Goal: Information Seeking & Learning: Learn about a topic

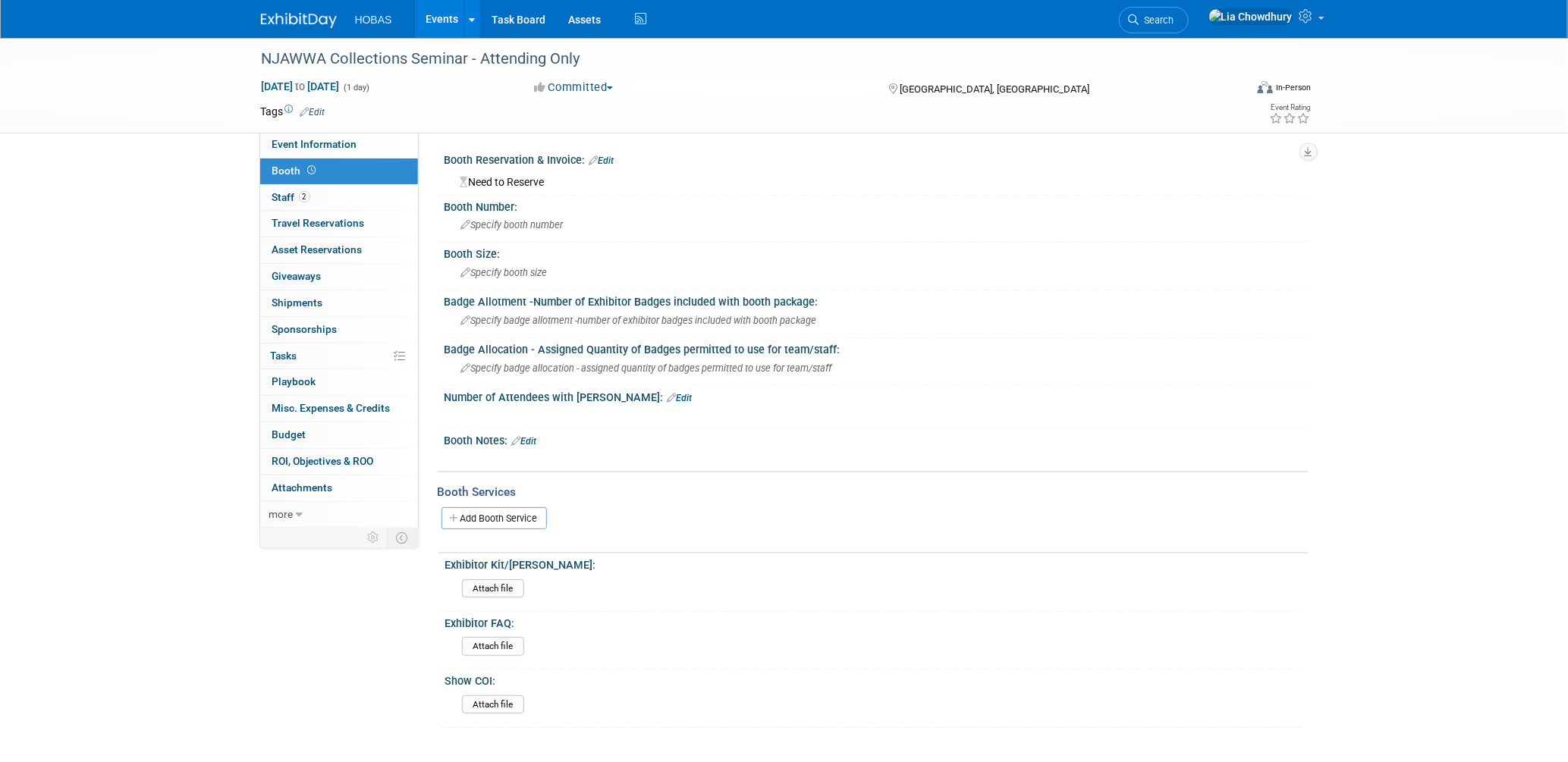
click at [433, 21] on link "Events" at bounding box center [442, 18] width 55 height 38
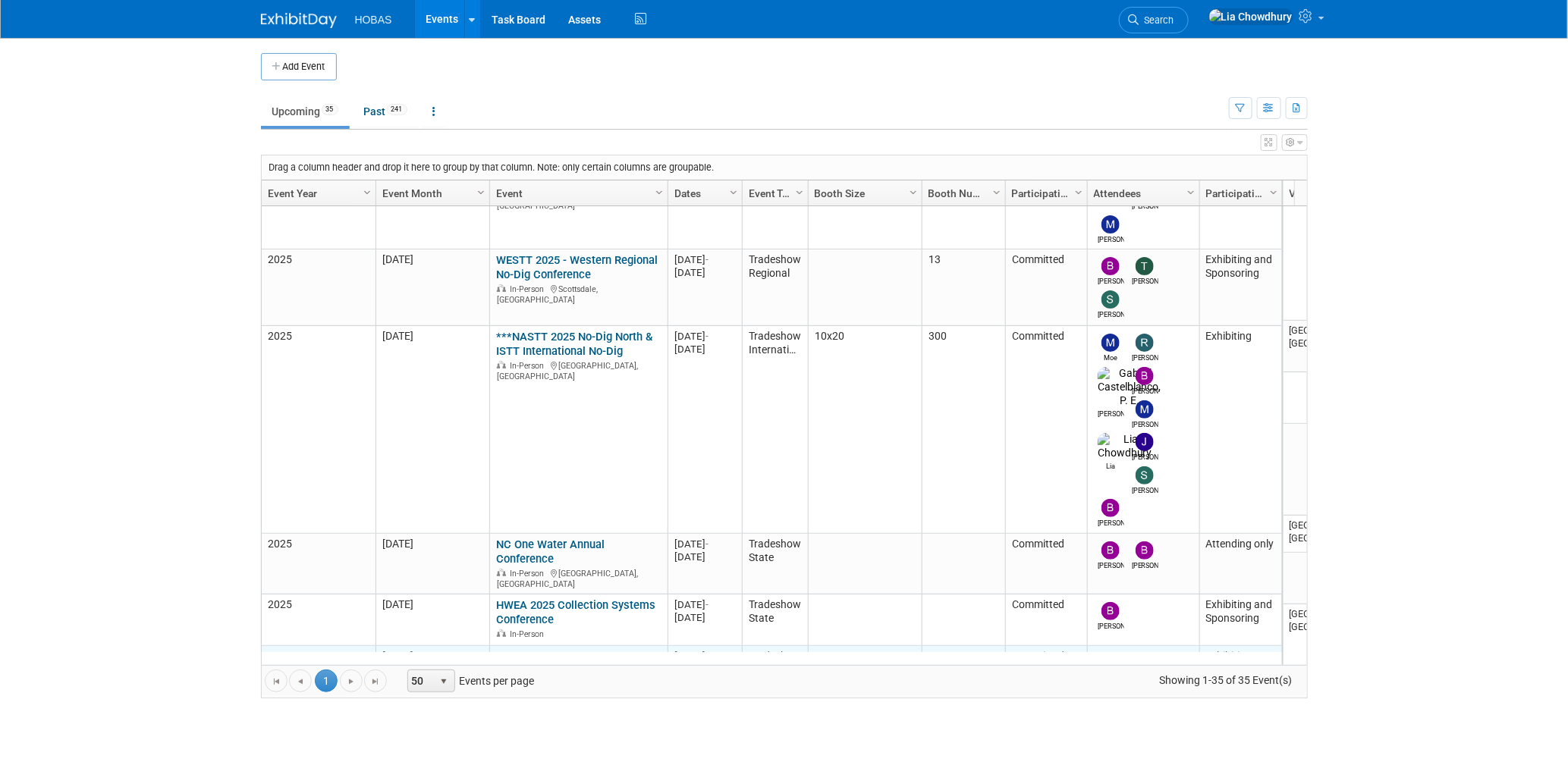
scroll to position [705, 0]
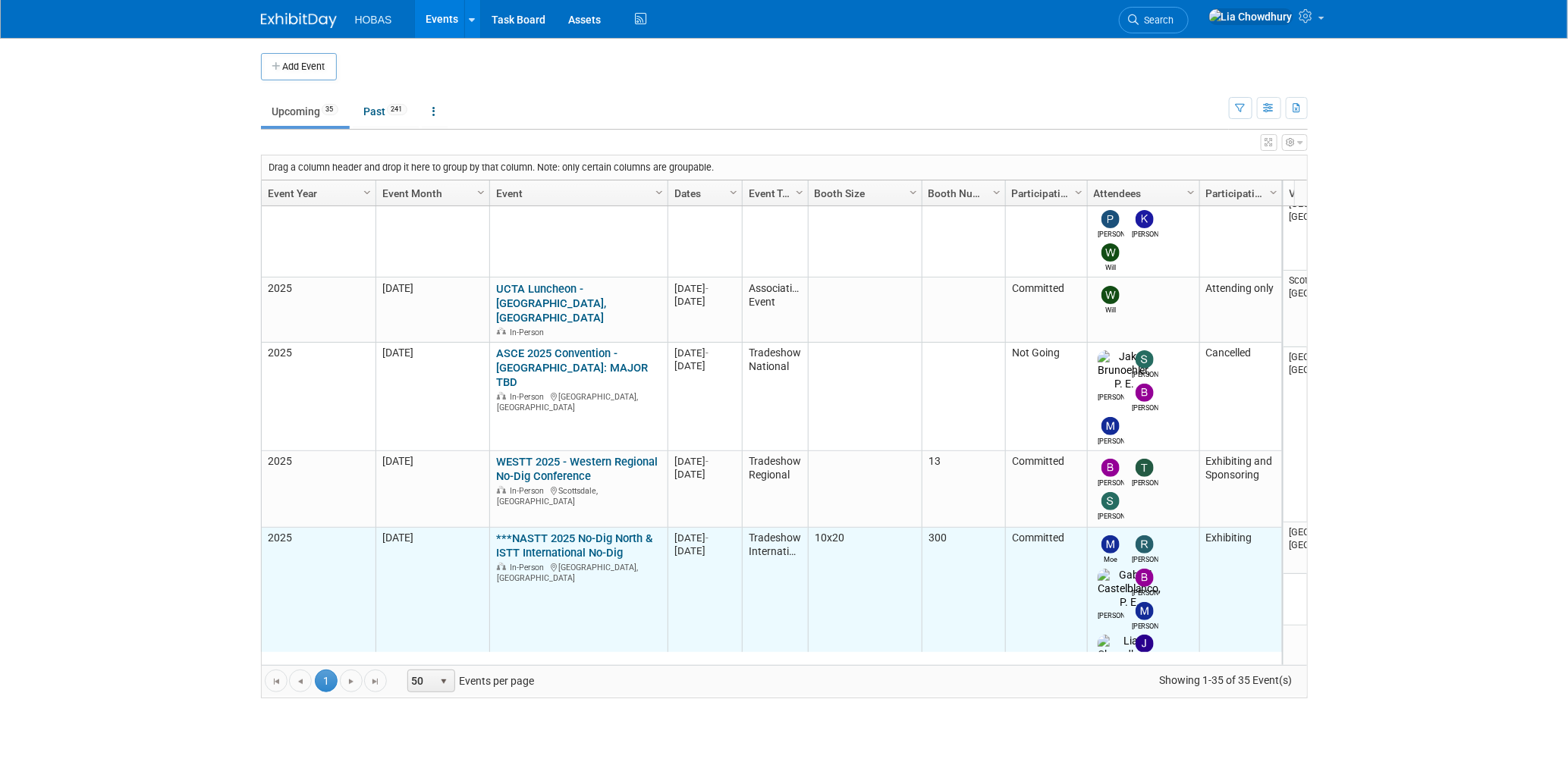
click at [550, 531] on link "***NASTT 2025 No-Dig North & ISTT International No-Dig" at bounding box center [573, 545] width 156 height 28
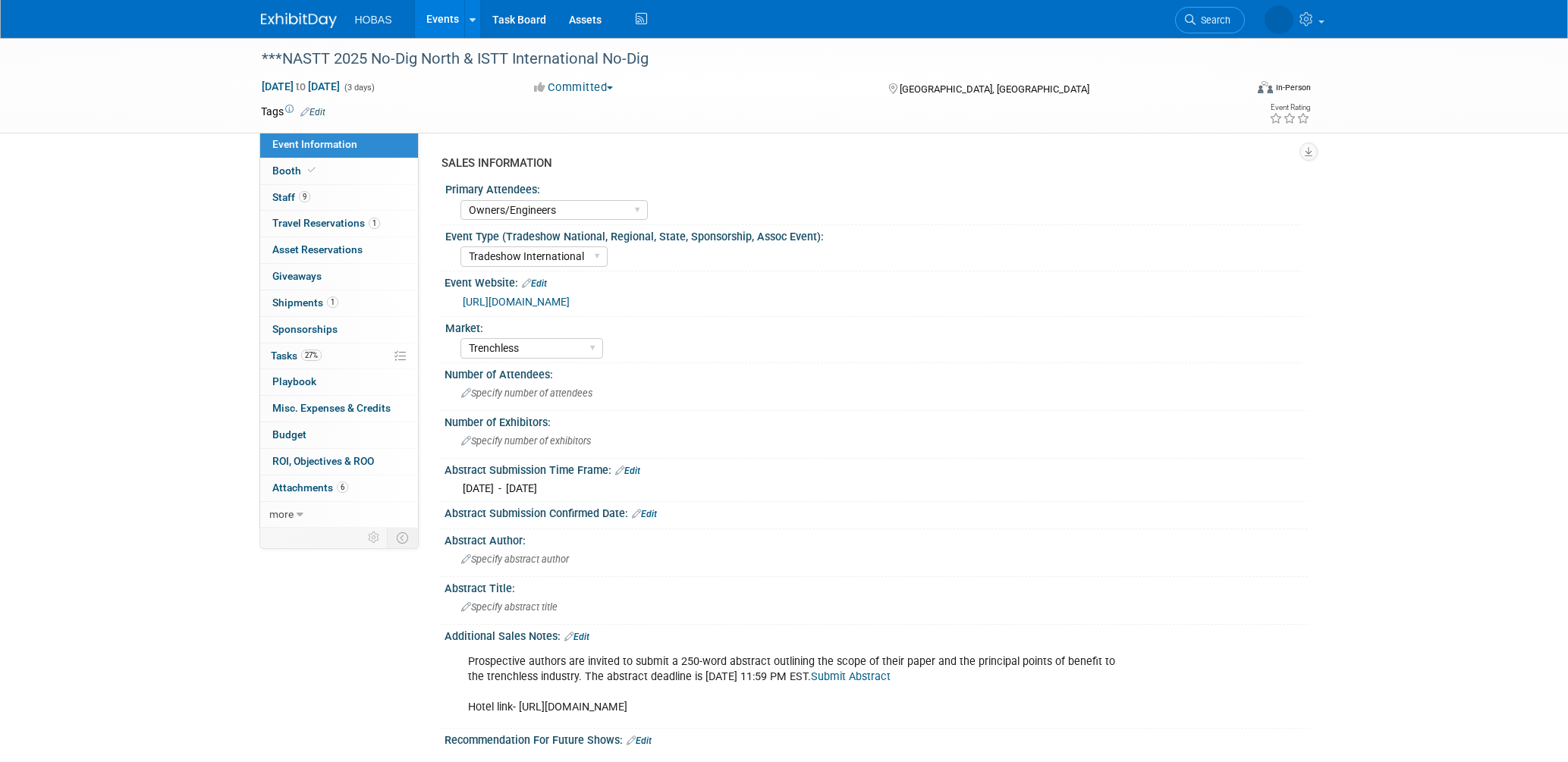
select select "Owners/Engineers"
select select "Tradeshow International"
select select "Trenchless"
select select "Exhibiting"
click at [315, 302] on span "Shipments 1" at bounding box center [305, 302] width 66 height 13
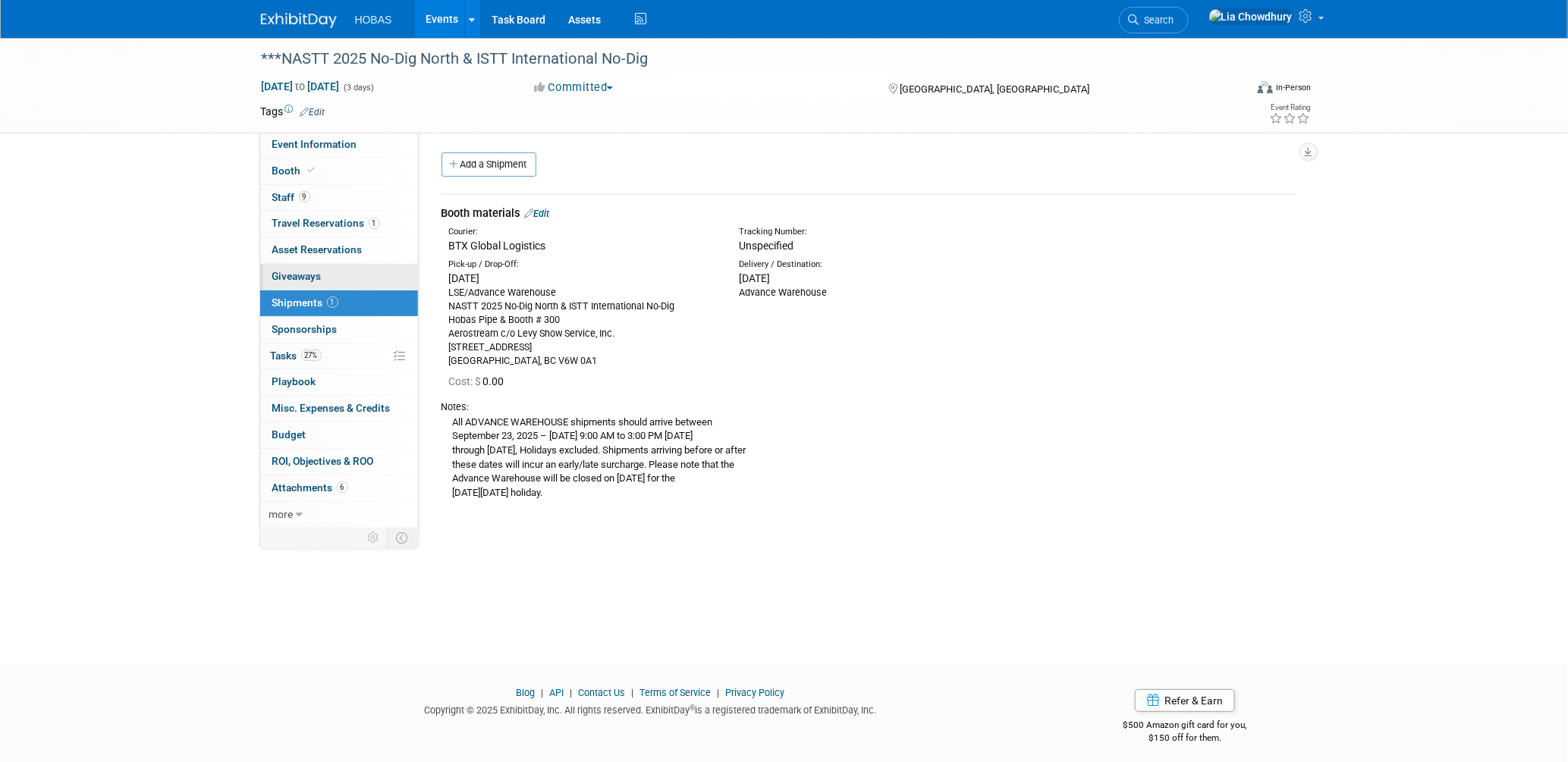
click at [291, 279] on span "Giveaways 0" at bounding box center [297, 275] width 49 height 13
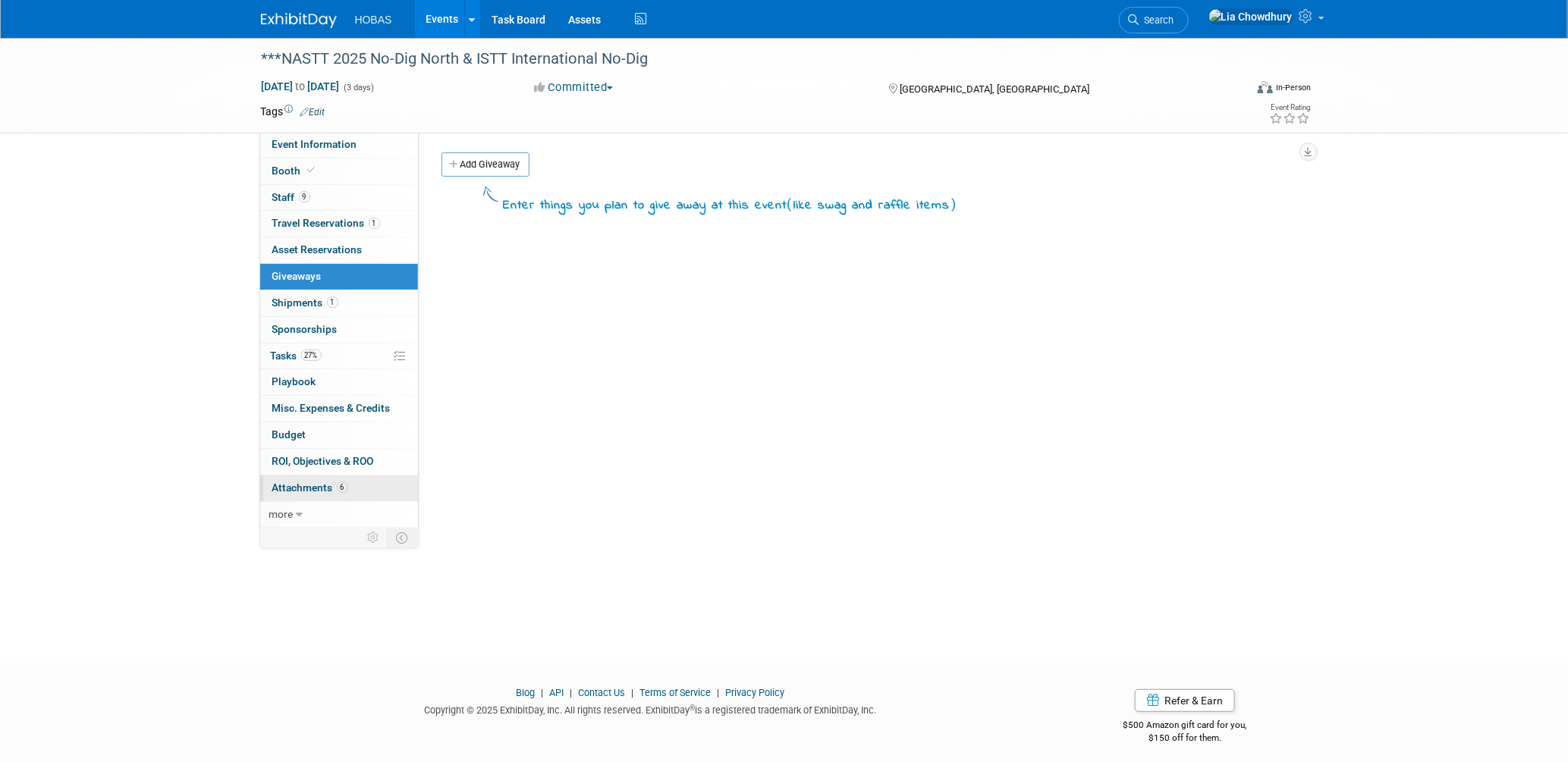
click at [320, 488] on span "Attachments 6" at bounding box center [310, 488] width 76 height 13
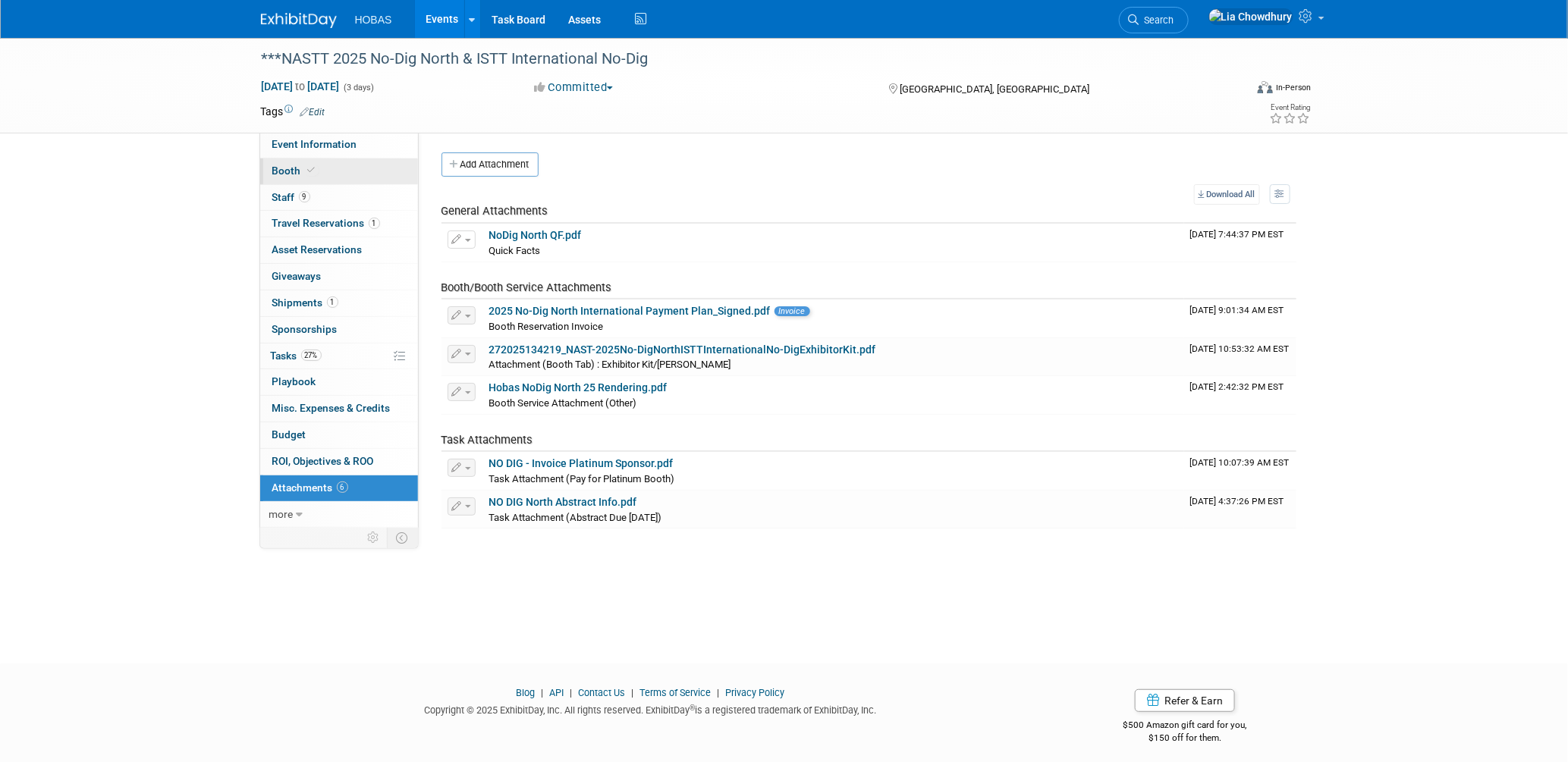
click at [288, 168] on span "Booth" at bounding box center [296, 171] width 47 height 13
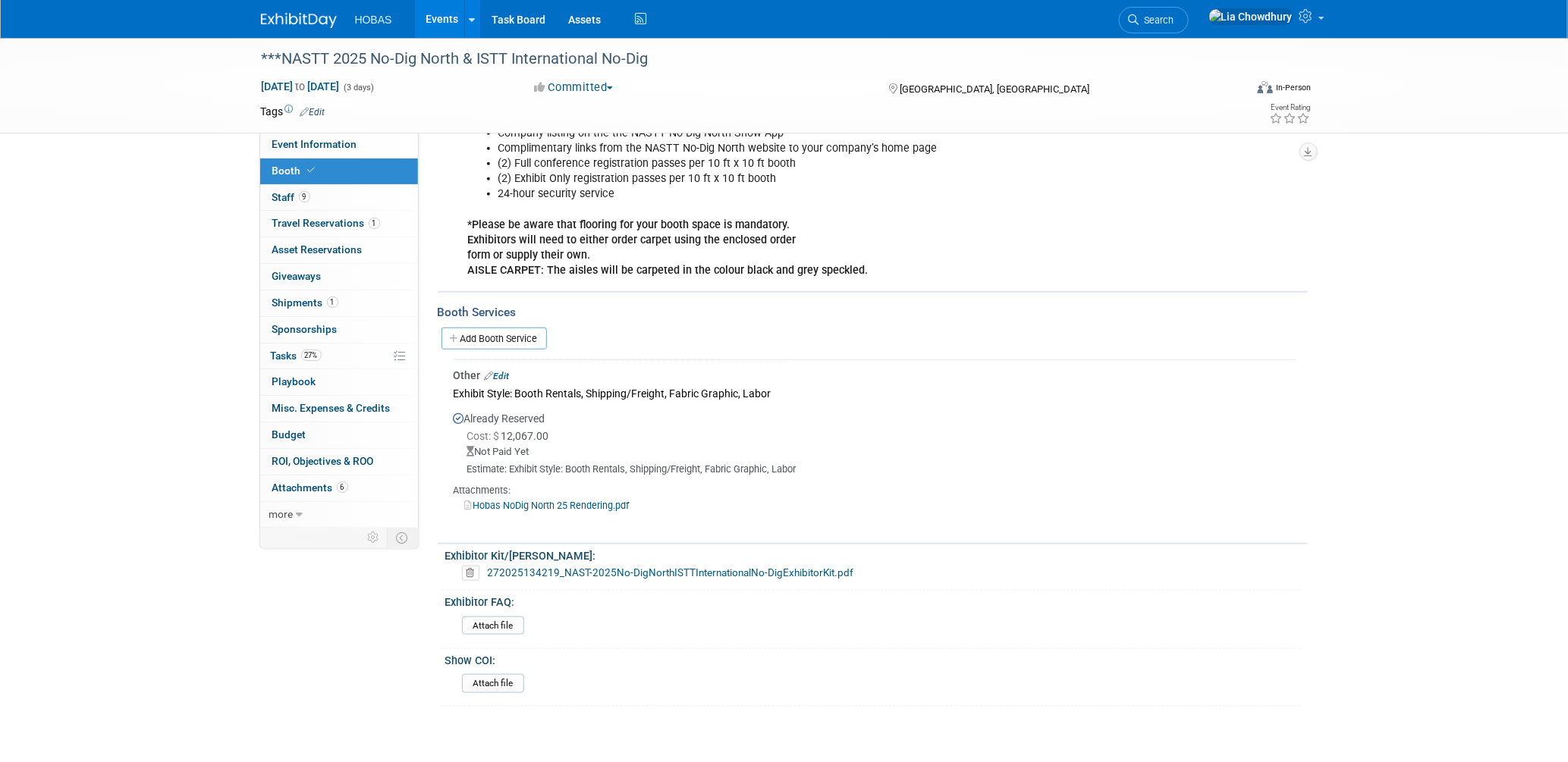
scroll to position [646, 0]
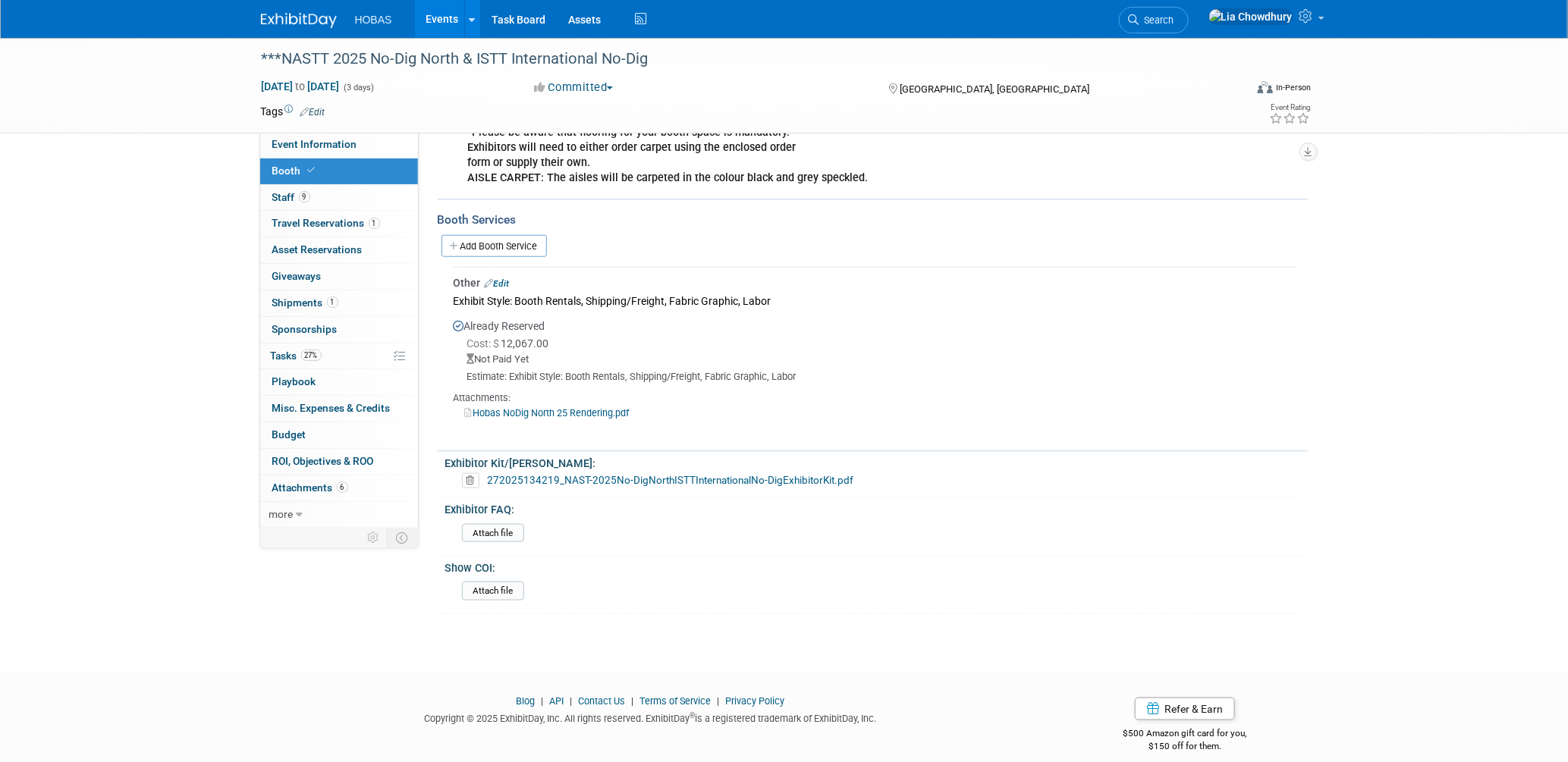
click at [607, 474] on link "272025134219_NAST-2025No-DigNorthISTTInternationalNo-DigExhibitorKit.pdf" at bounding box center [671, 480] width 367 height 13
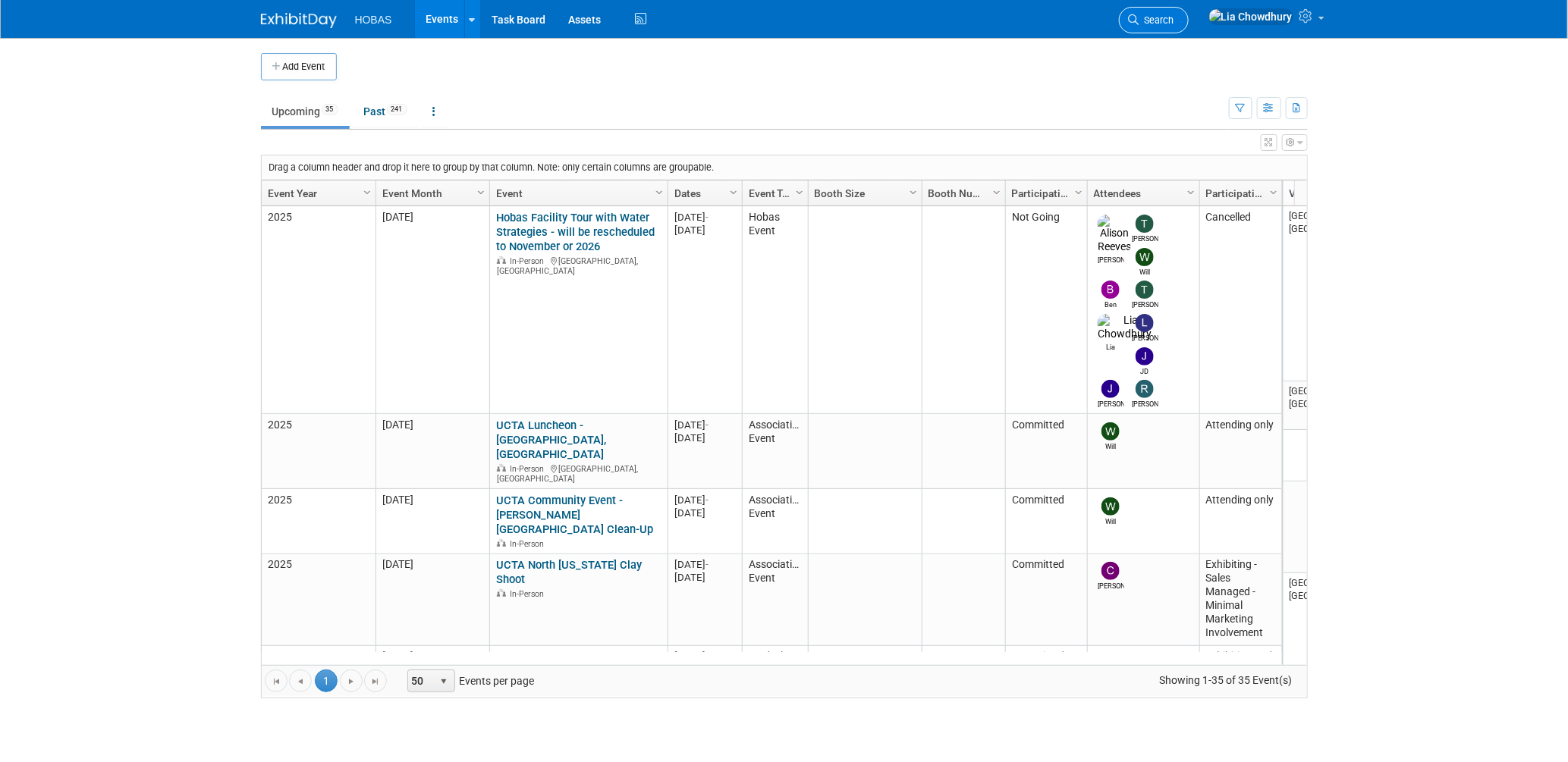
click at [1139, 16] on icon at bounding box center [1134, 19] width 11 height 11
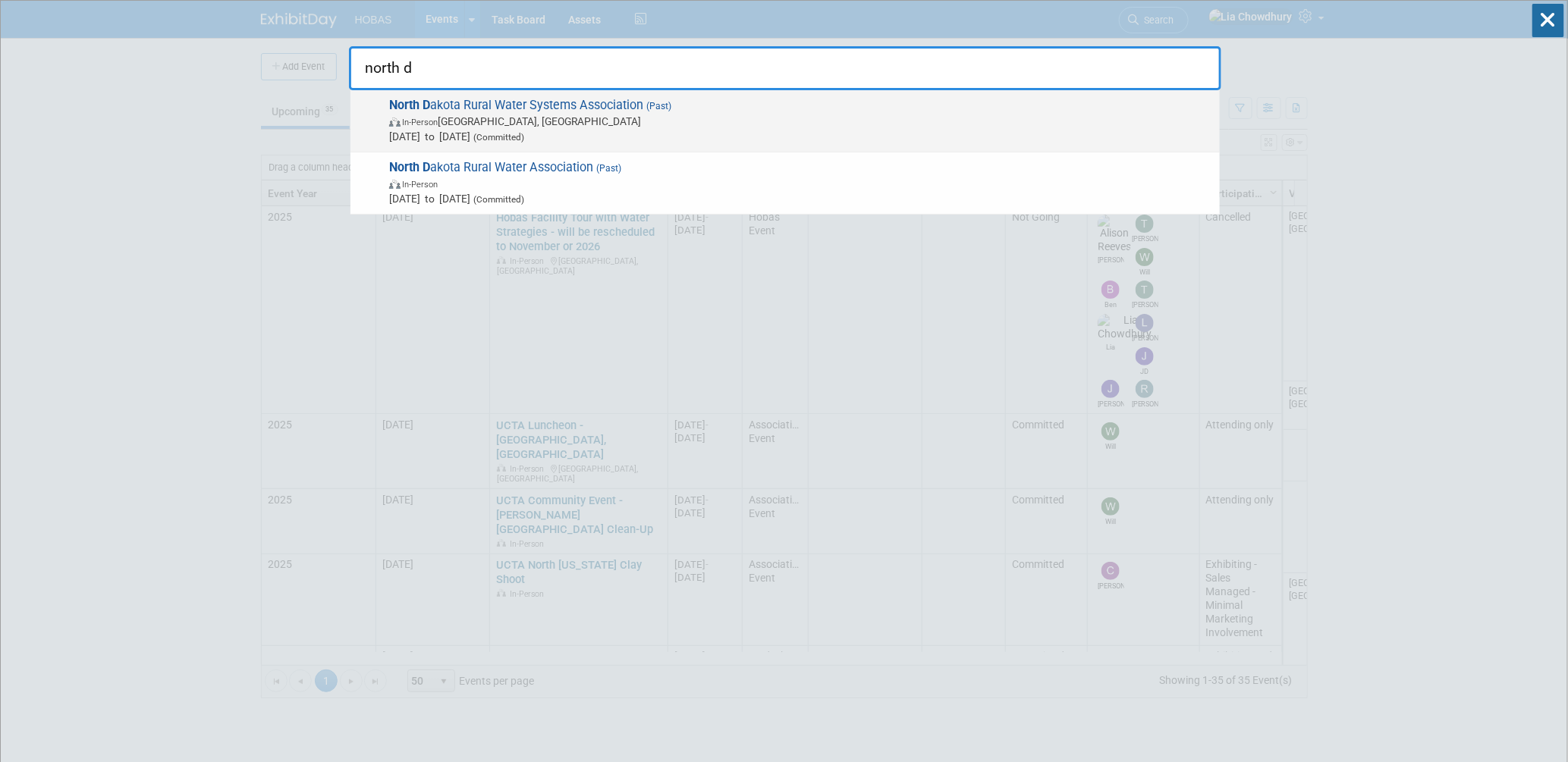
type input "north d"
click at [603, 104] on span "North D akota Rural Water Systems Association (Past) In-Person Bismarck, ND Jan…" at bounding box center [798, 121] width 827 height 47
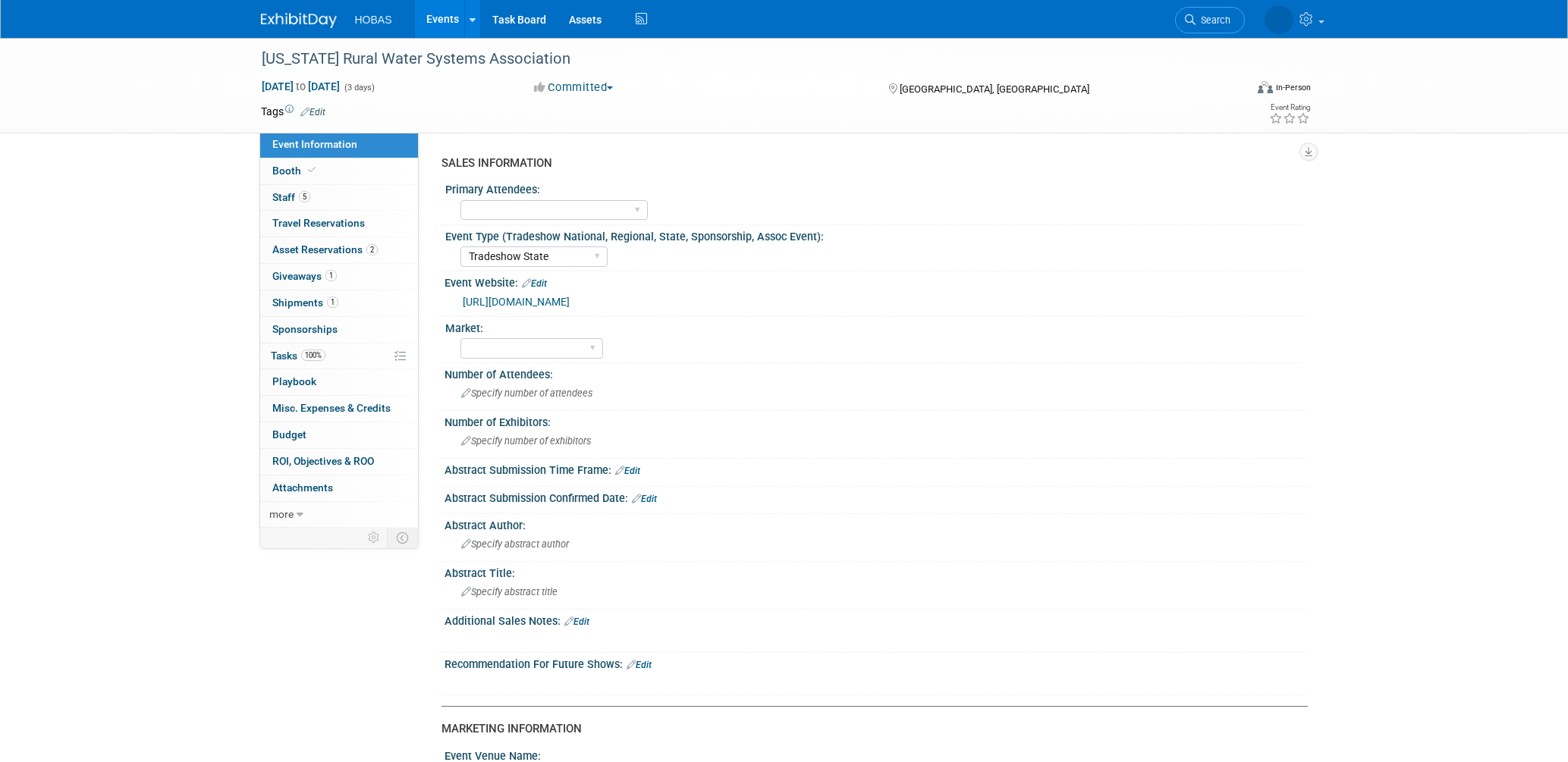
select select "Tradeshow State"
click at [291, 181] on link "Booth" at bounding box center [338, 171] width 158 height 26
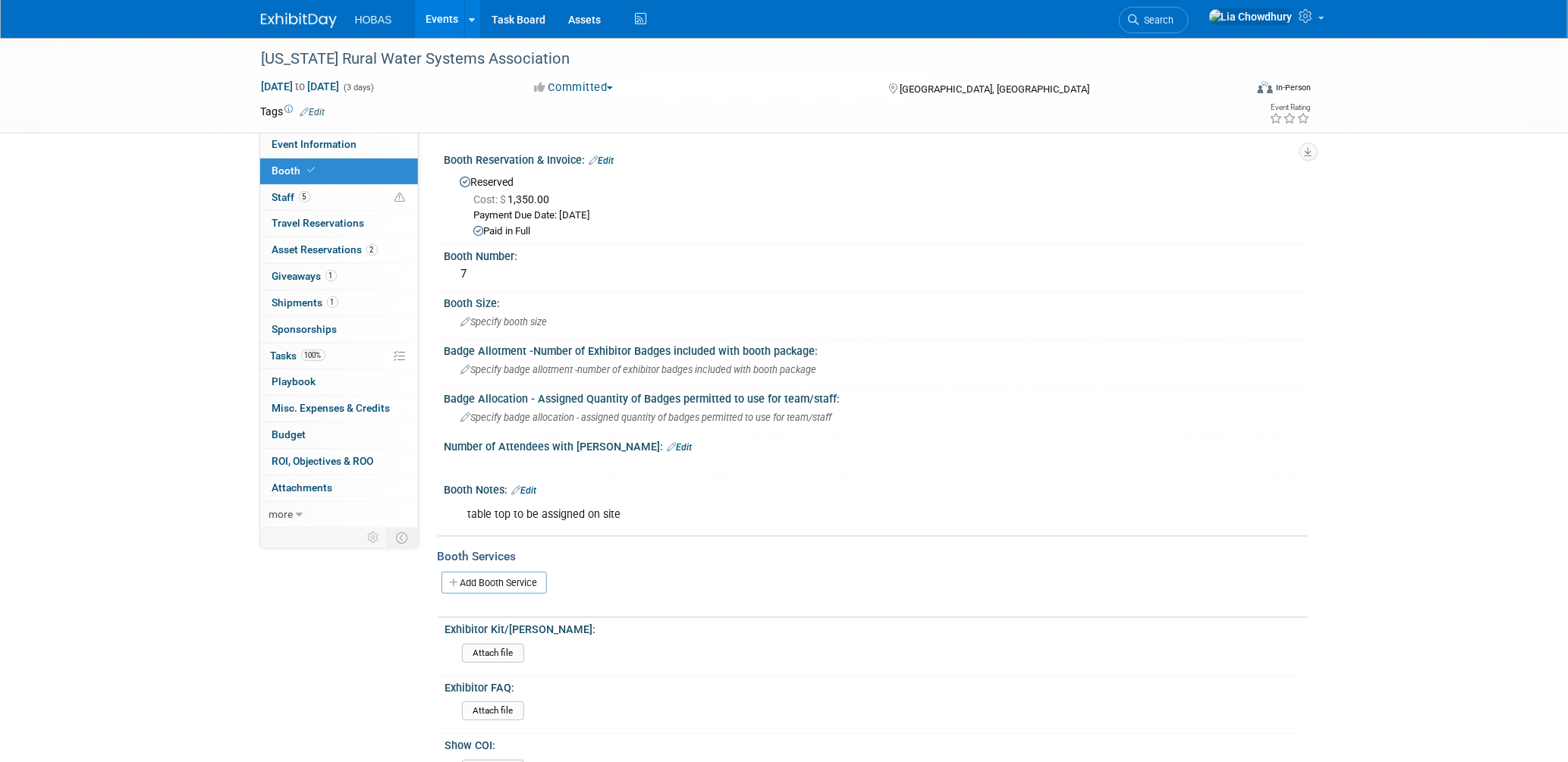
click at [513, 233] on div "Paid in Full" at bounding box center [885, 231] width 822 height 15
click at [294, 197] on span "Staff 5" at bounding box center [291, 197] width 38 height 13
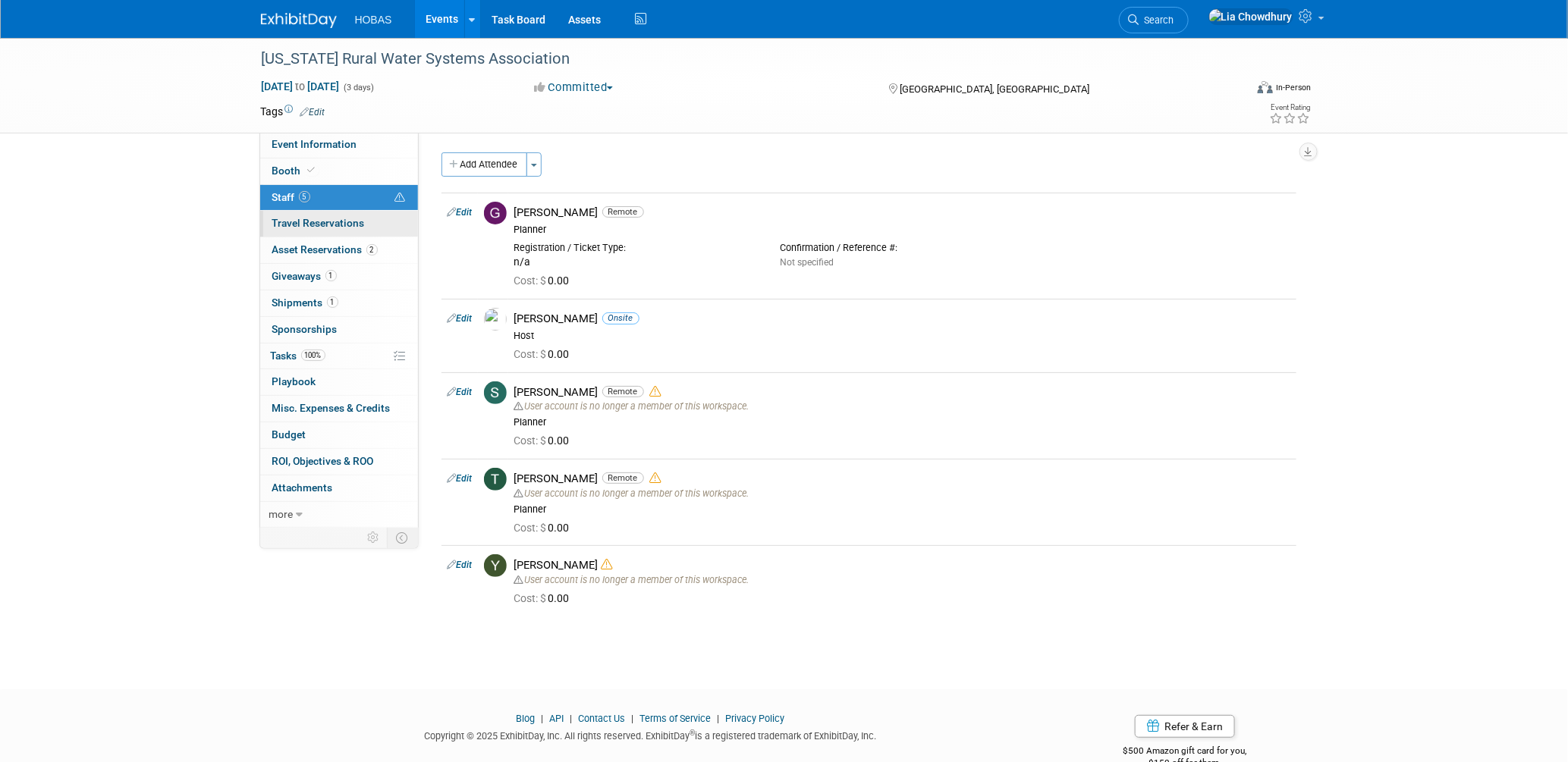
click at [284, 225] on span "Travel Reservations 0" at bounding box center [318, 223] width 92 height 13
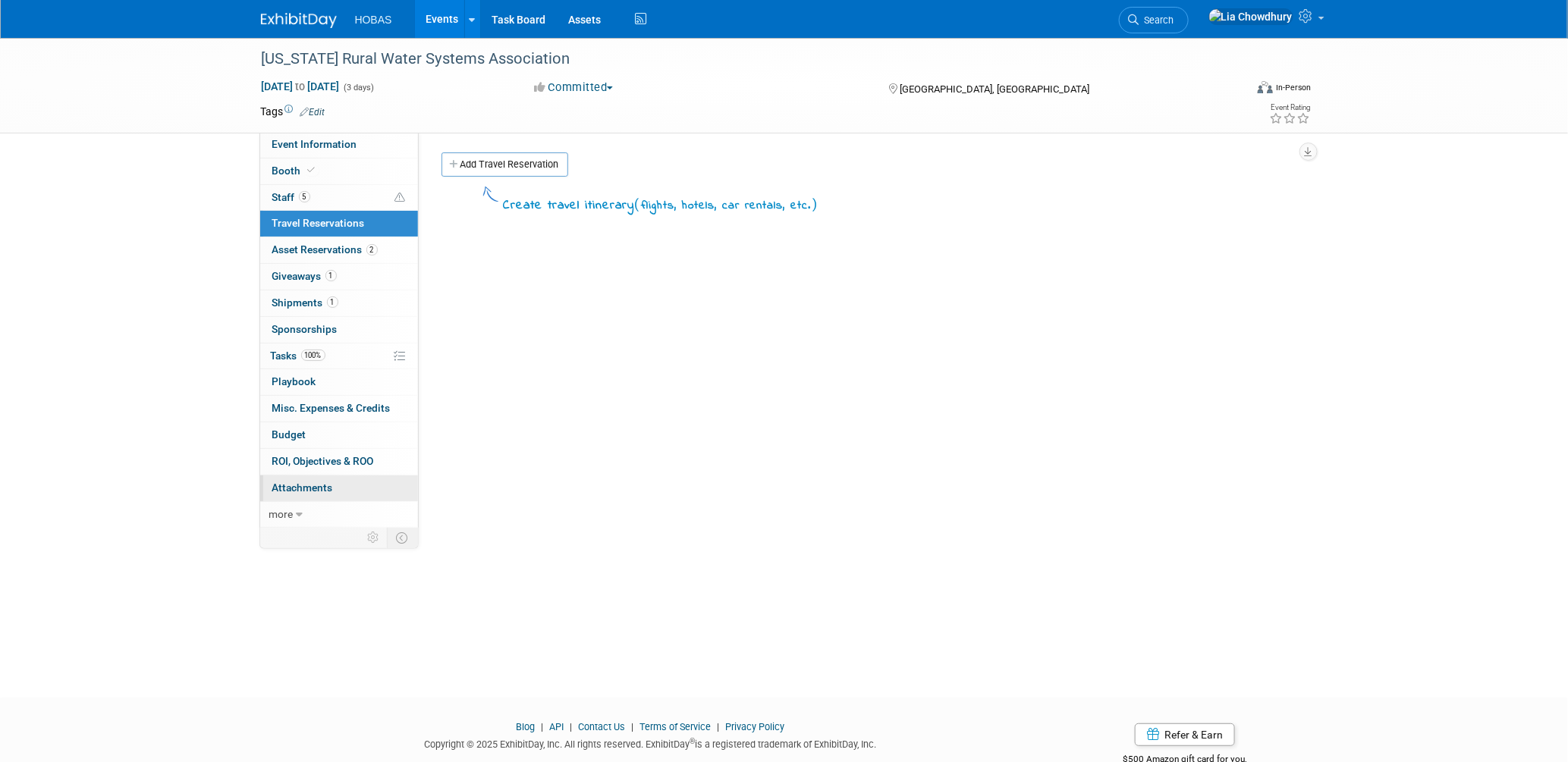
click at [304, 497] on link "0 Attachments 0" at bounding box center [338, 488] width 158 height 26
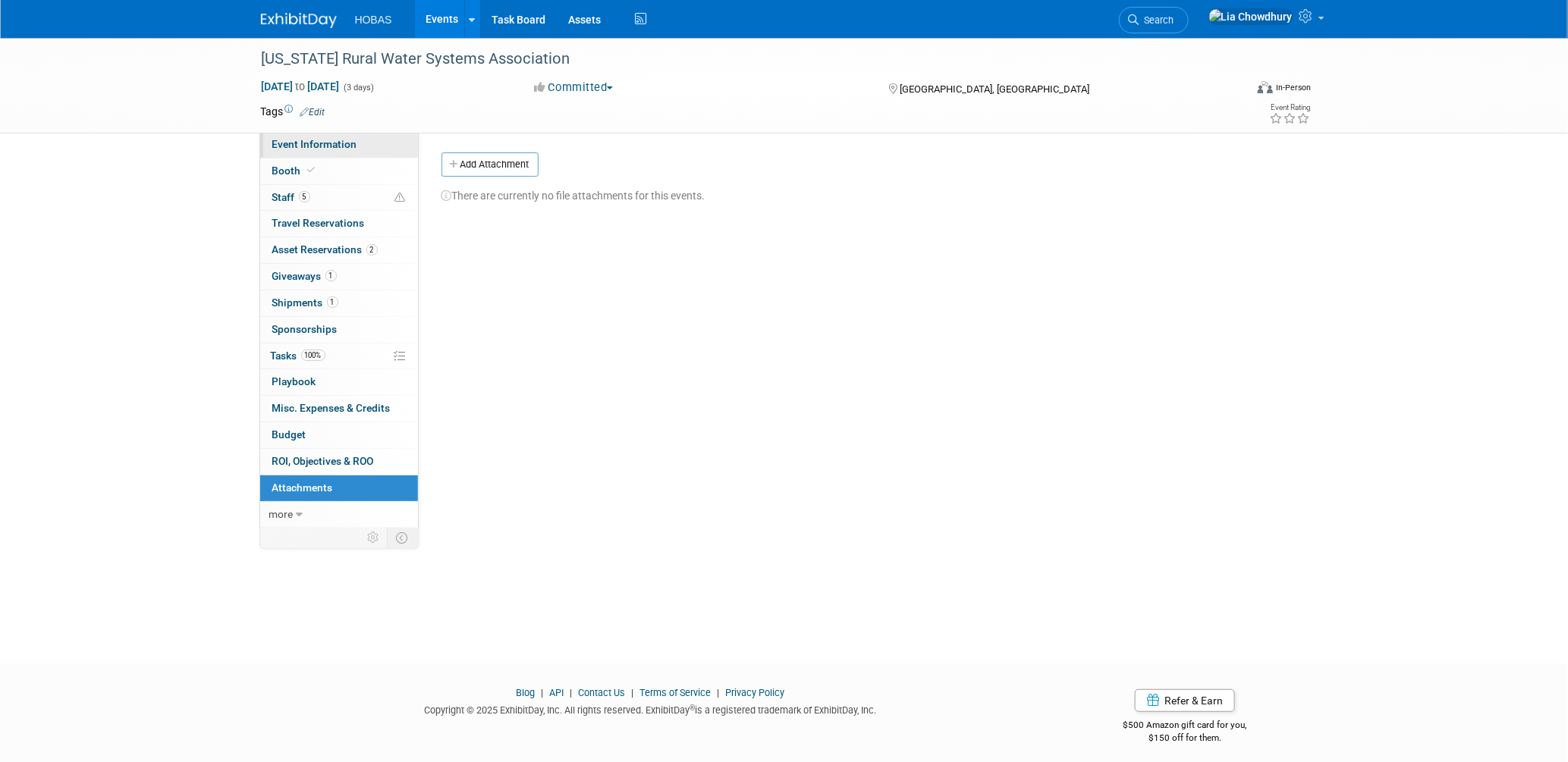
click at [292, 141] on span "Event Information" at bounding box center [315, 143] width 85 height 13
select select "Tradeshow State"
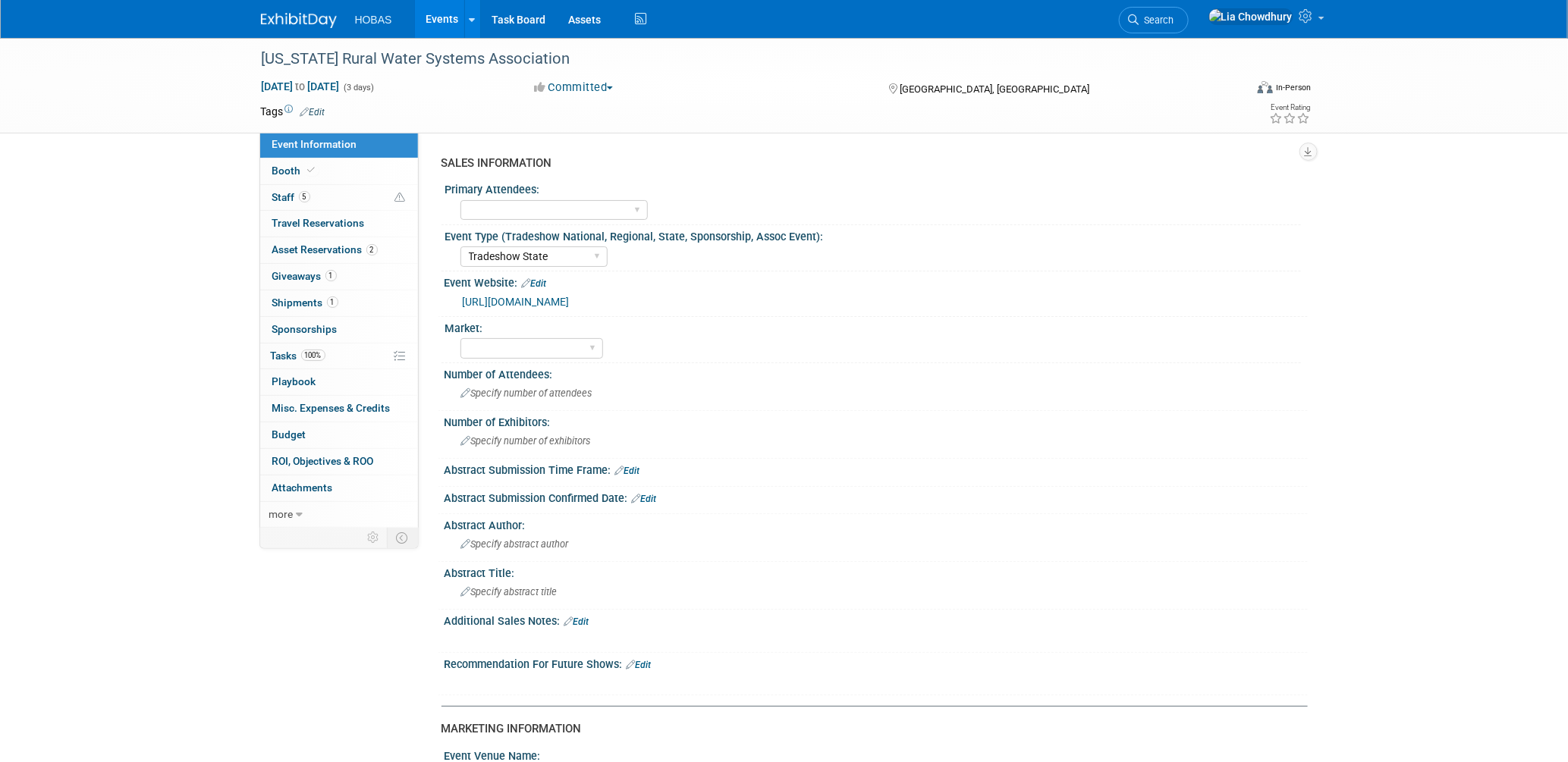
click at [569, 302] on link "https://www.ndrw.org/events/" at bounding box center [516, 302] width 107 height 13
click at [345, 165] on link "Booth" at bounding box center [338, 171] width 158 height 26
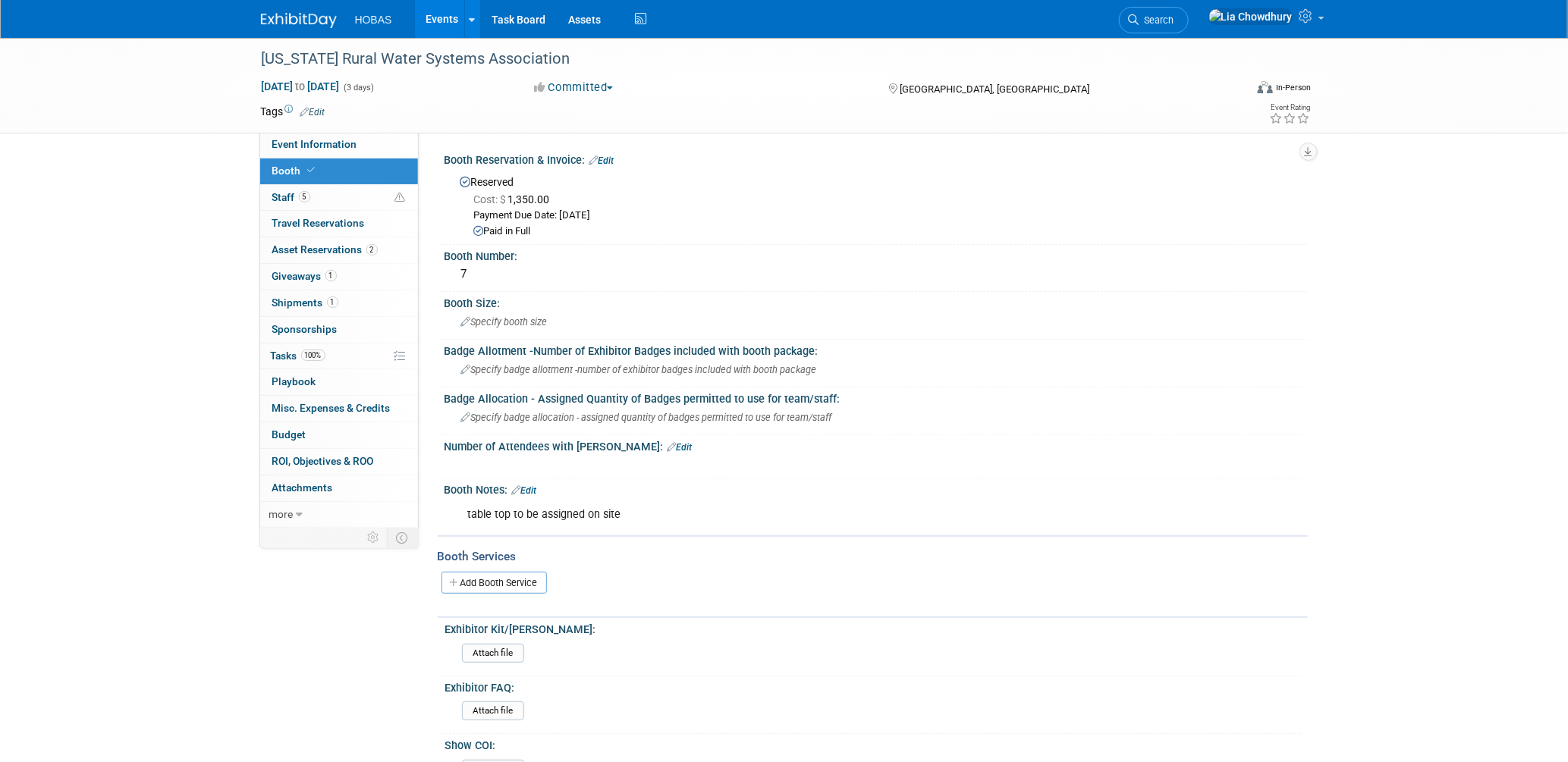
click at [519, 229] on div "Paid in Full" at bounding box center [885, 231] width 822 height 15
click at [272, 192] on span "Staff 5" at bounding box center [291, 197] width 38 height 13
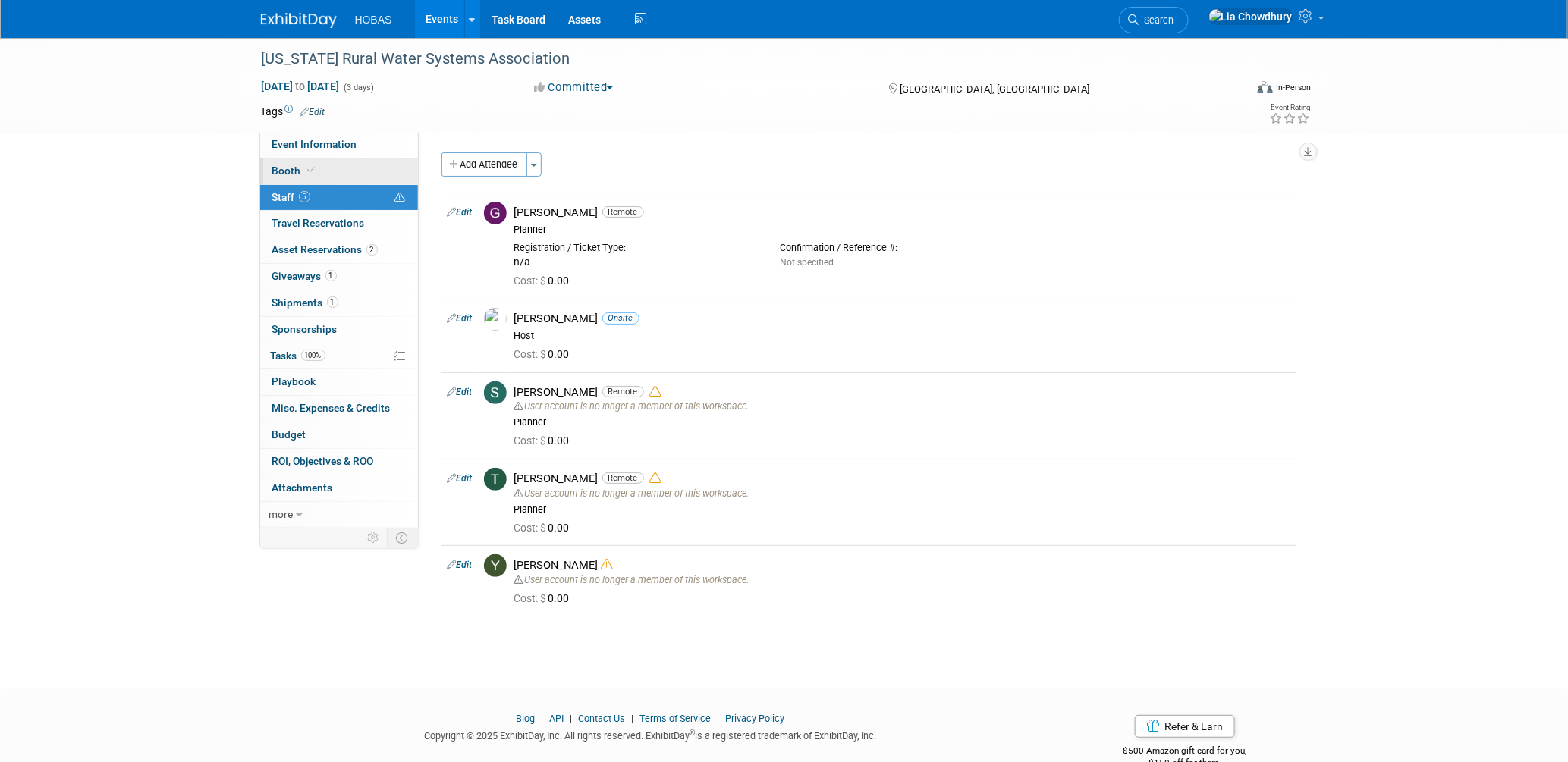
click at [295, 171] on span "Booth" at bounding box center [296, 171] width 47 height 13
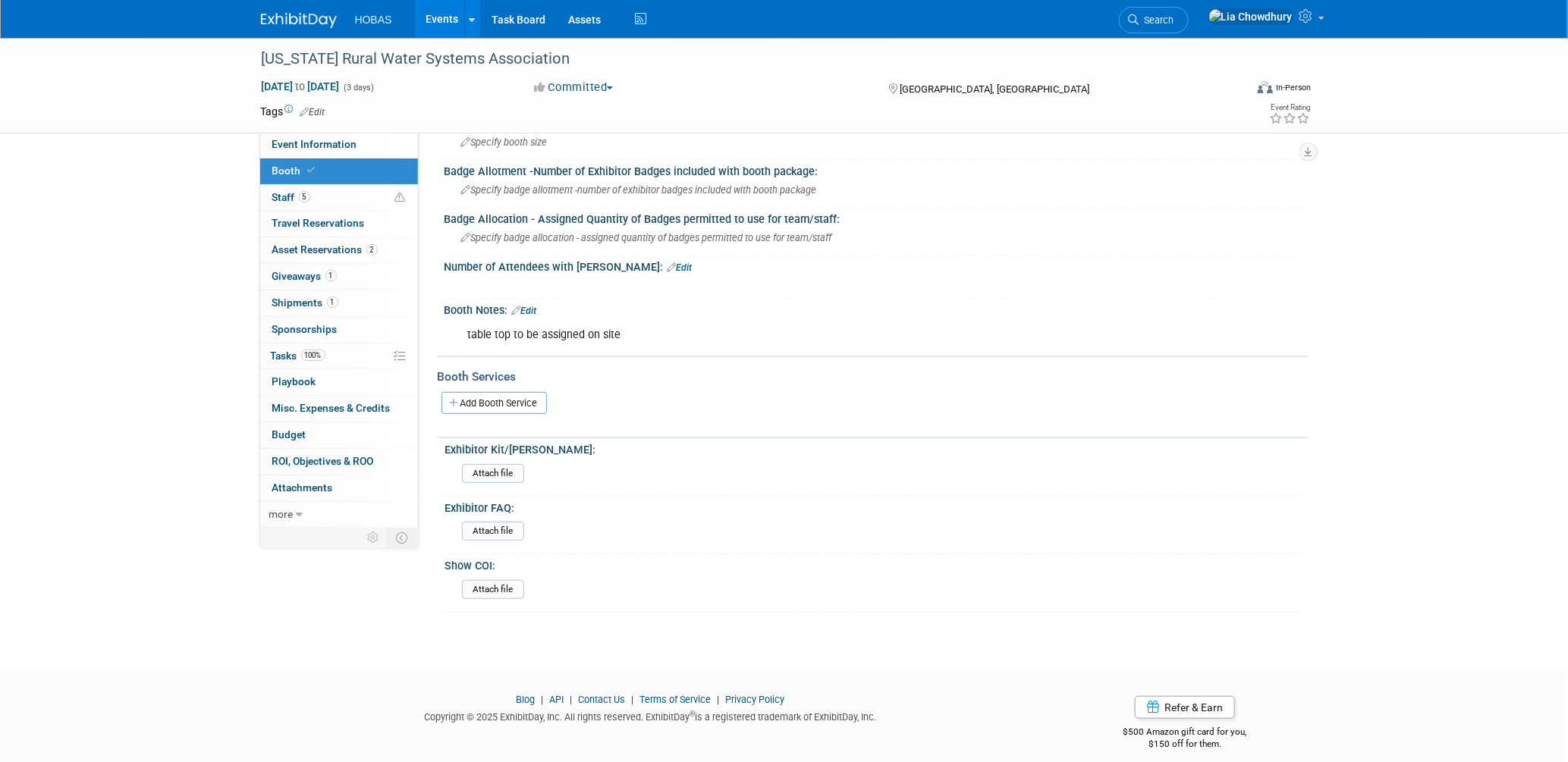
scroll to position [180, 0]
click at [304, 346] on link "100% Tasks 100%" at bounding box center [338, 356] width 158 height 26
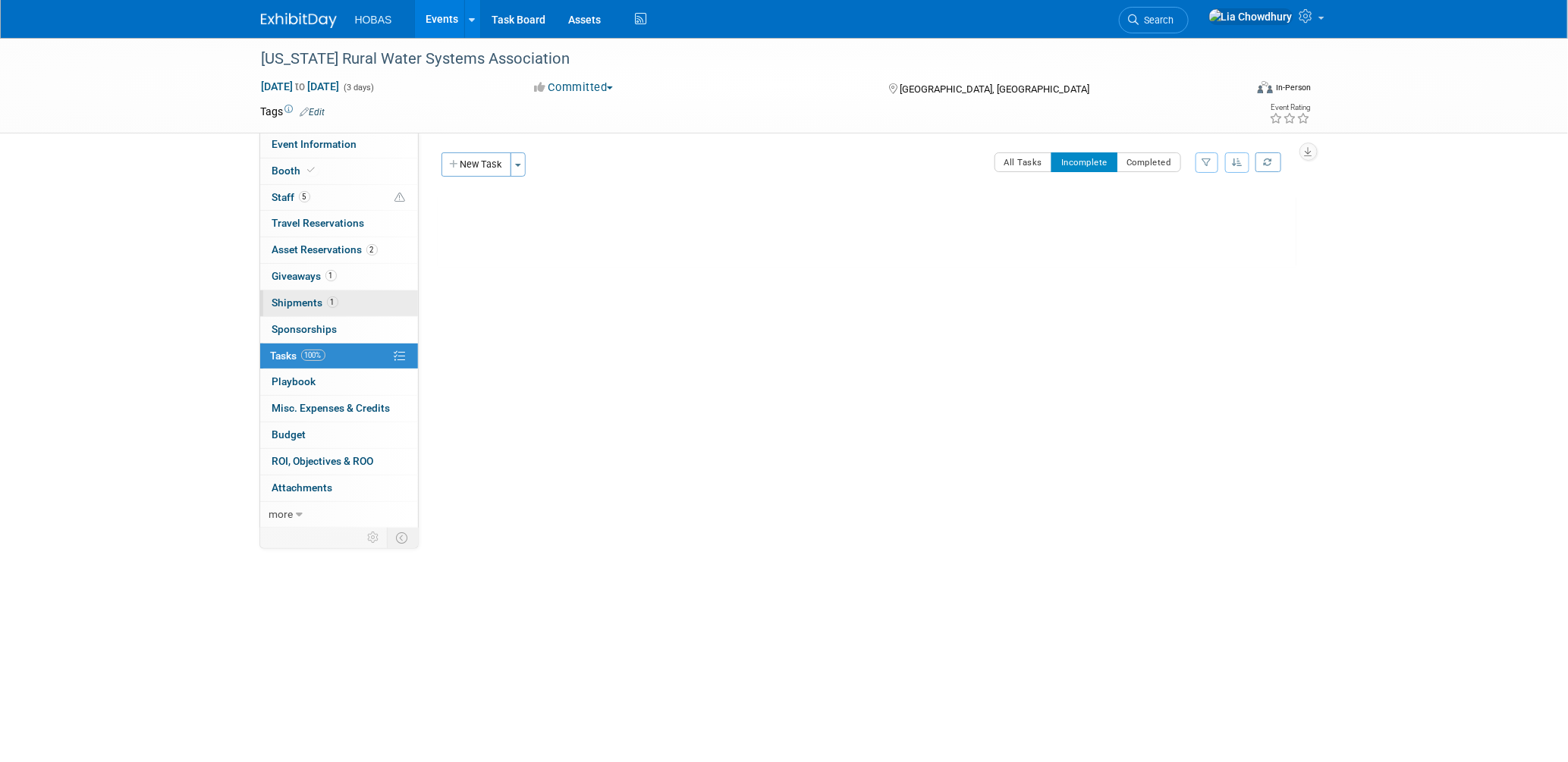
click at [308, 302] on span "Shipments 1" at bounding box center [305, 302] width 66 height 13
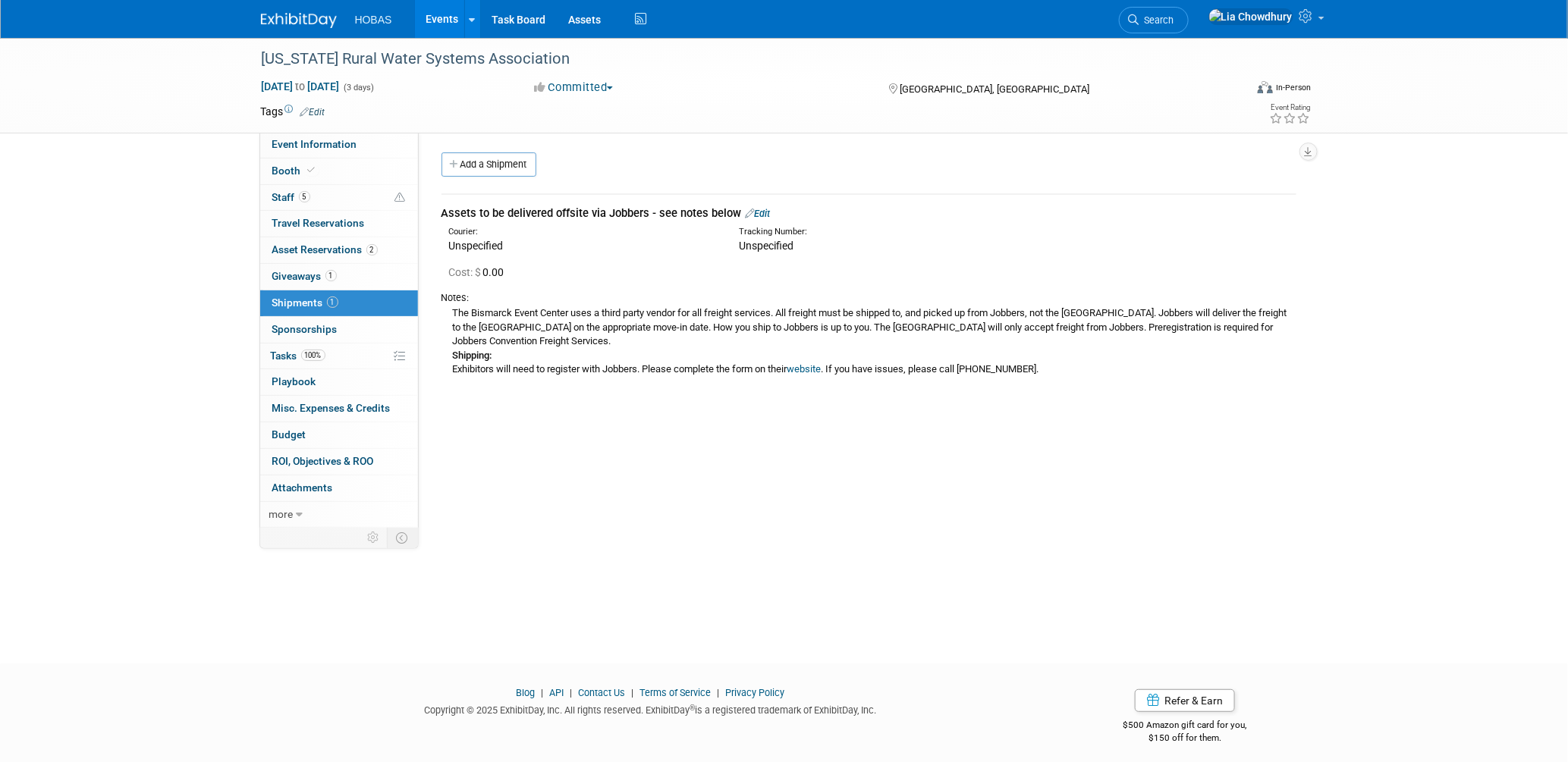
click at [816, 367] on link "website" at bounding box center [804, 369] width 34 height 12
click at [304, 278] on span "Giveaways 1" at bounding box center [304, 275] width 64 height 13
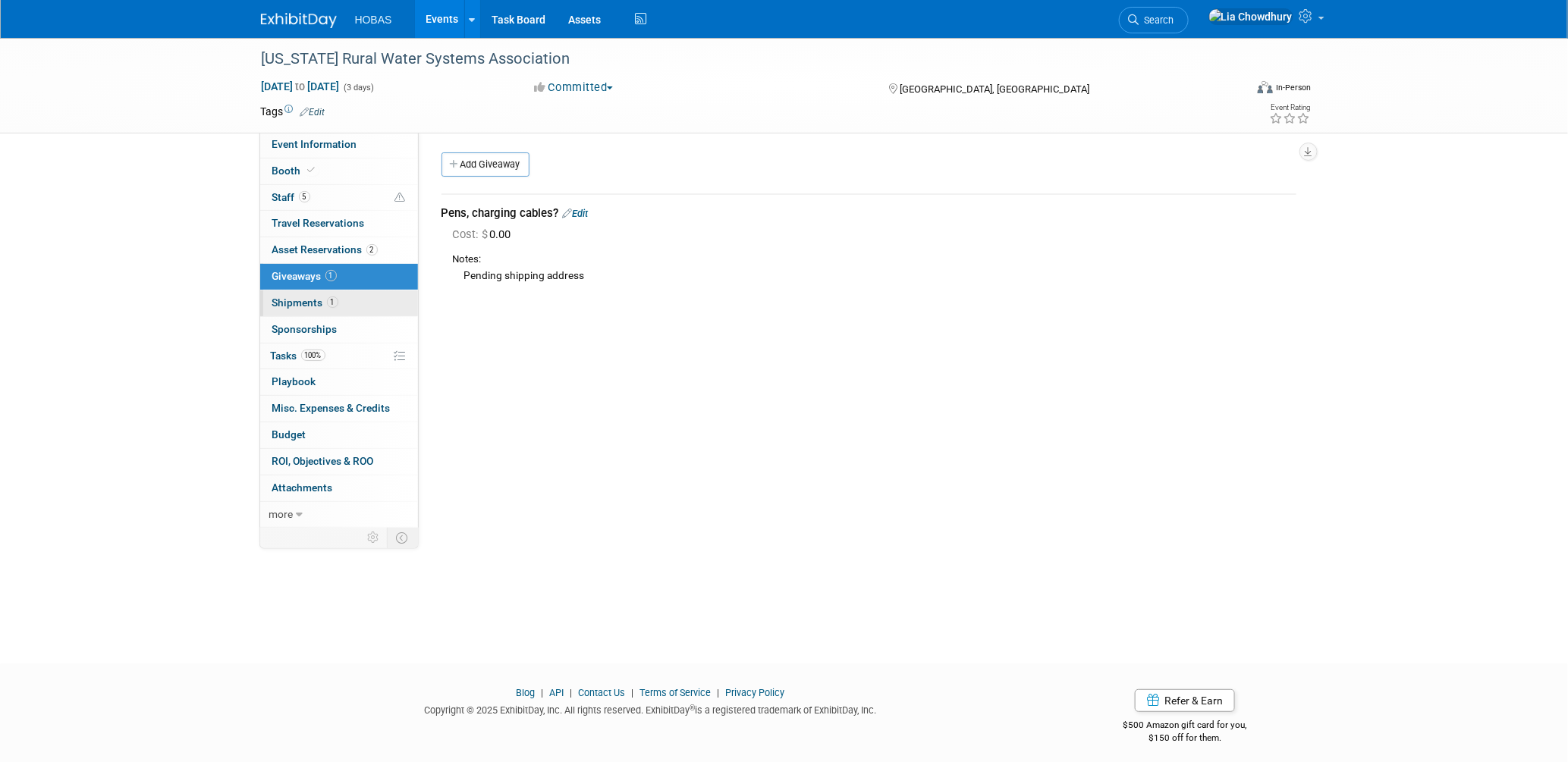
click at [289, 301] on span "Shipments 1" at bounding box center [305, 302] width 66 height 13
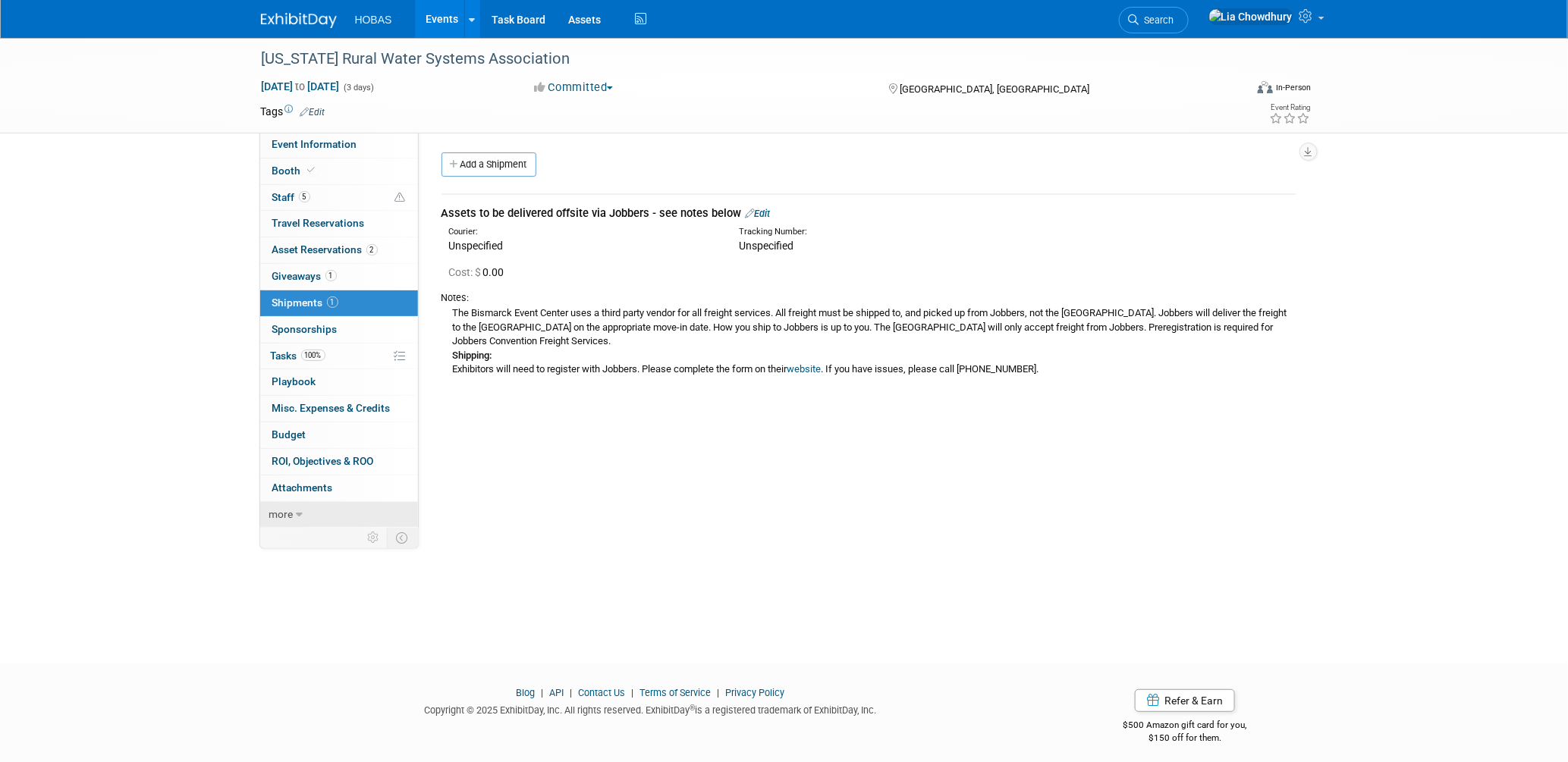
click at [294, 510] on link "more" at bounding box center [338, 515] width 158 height 26
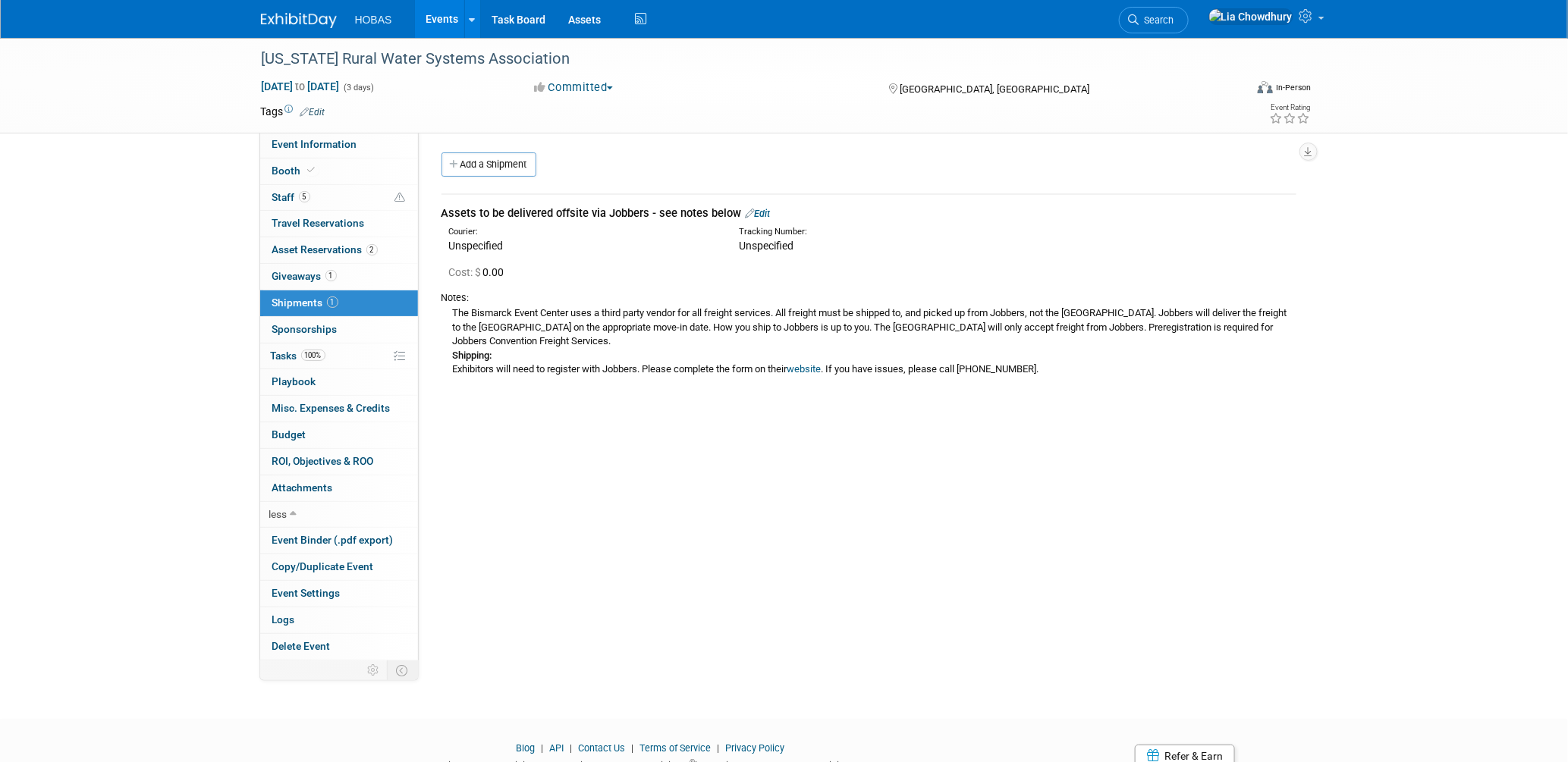
click at [760, 216] on link "Edit" at bounding box center [758, 213] width 25 height 12
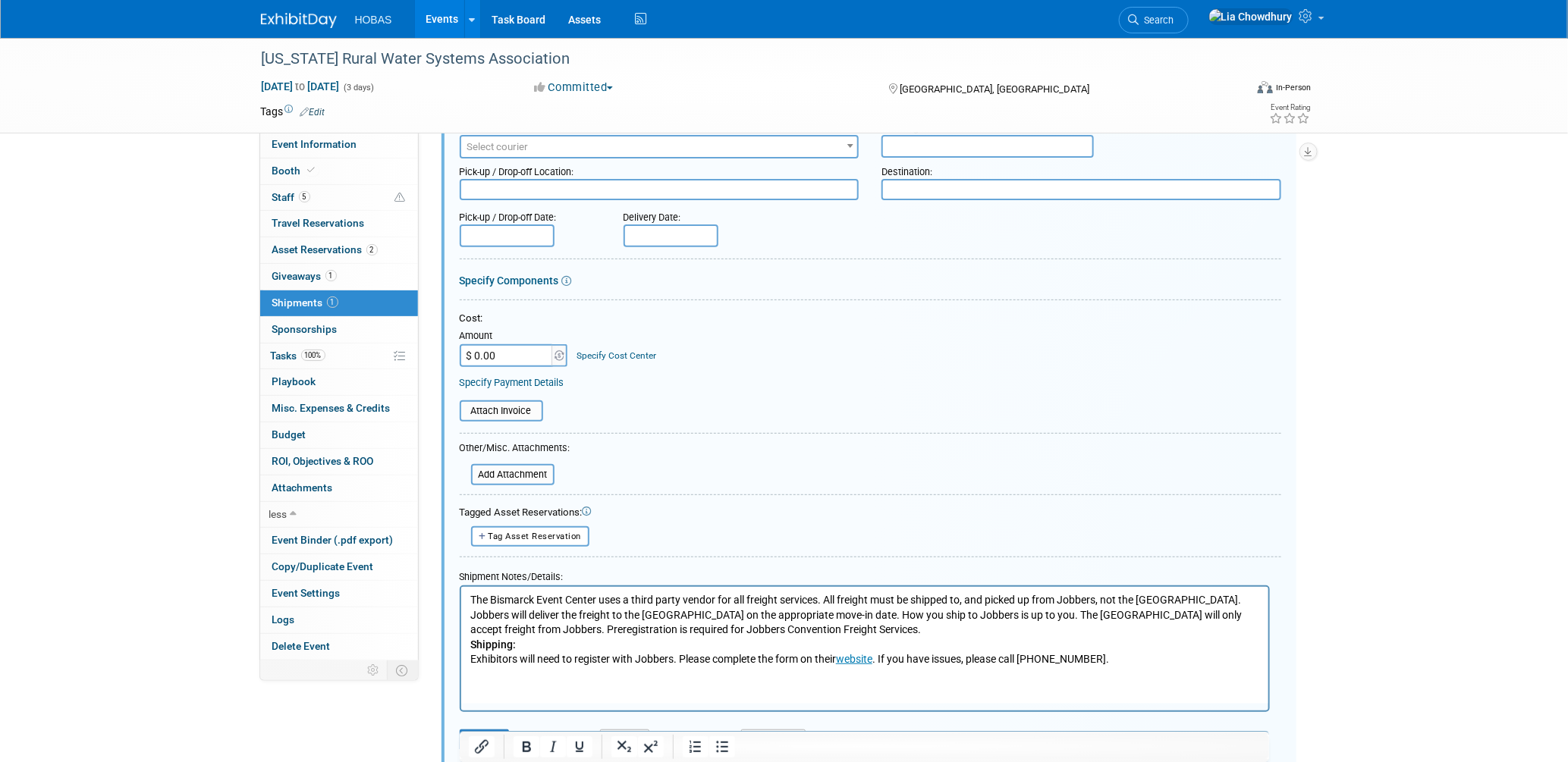
scroll to position [293, 0]
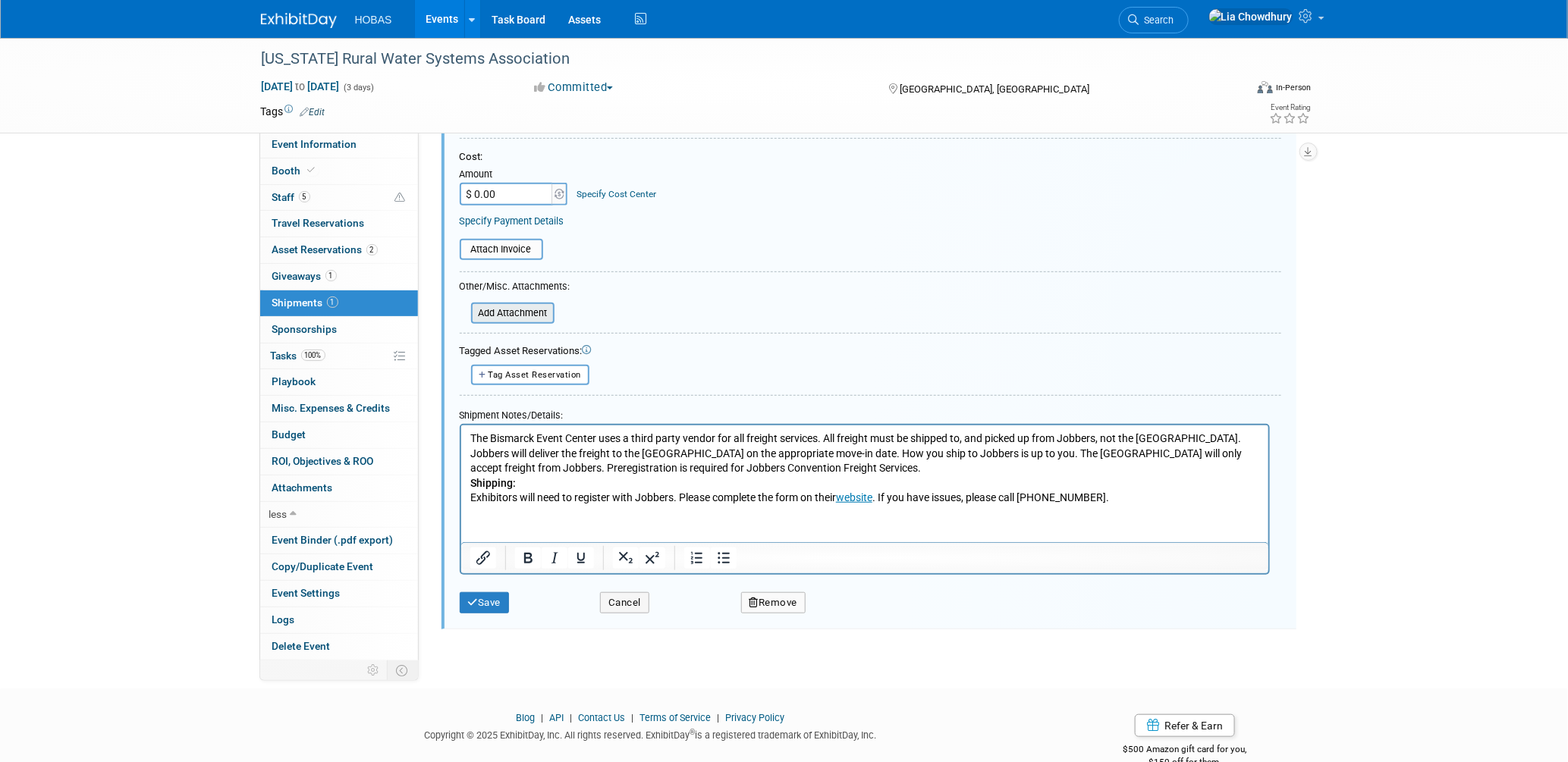
click at [519, 304] on input "file" at bounding box center [463, 313] width 180 height 18
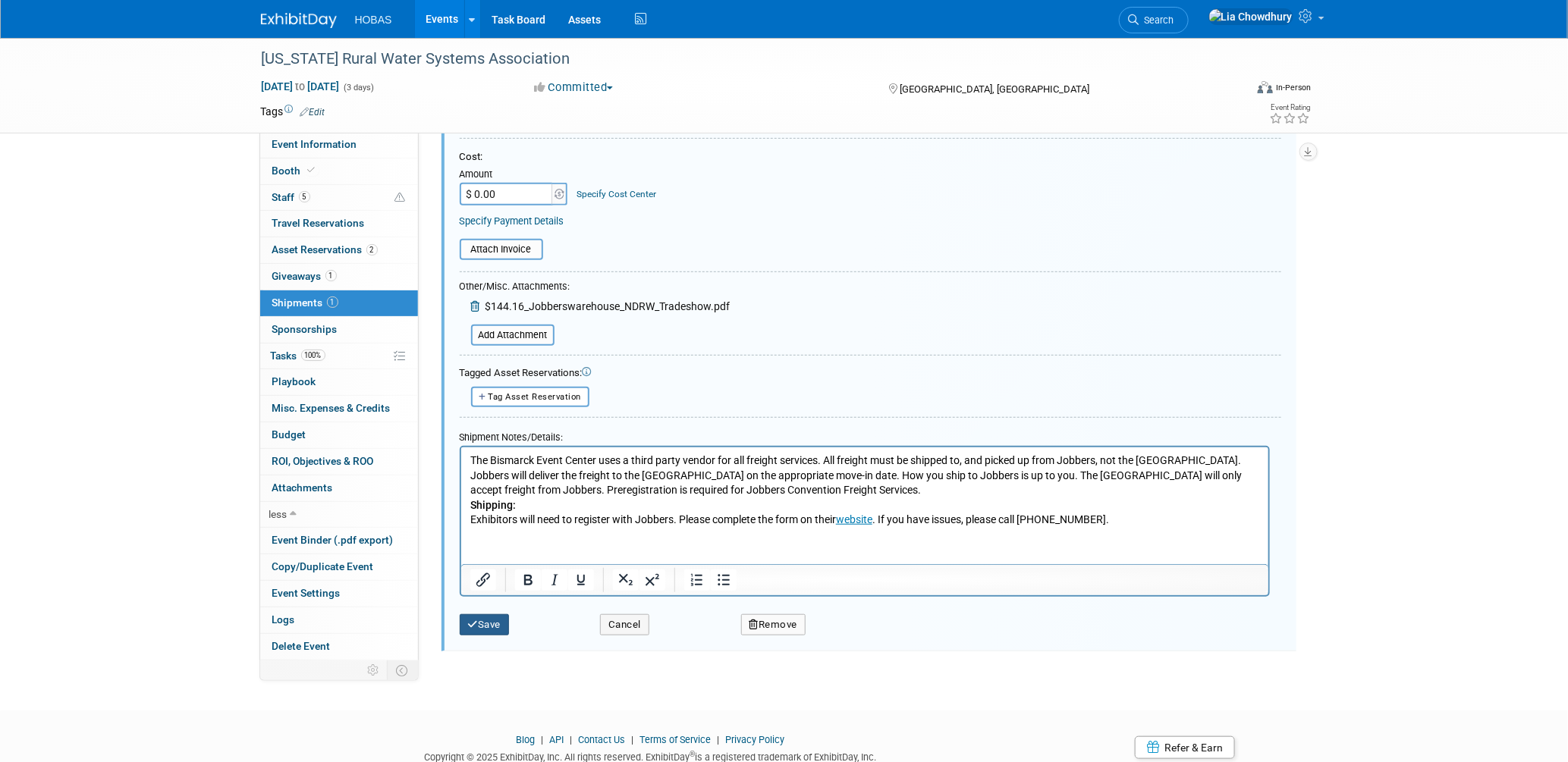
click at [485, 617] on button "Save" at bounding box center [485, 624] width 50 height 21
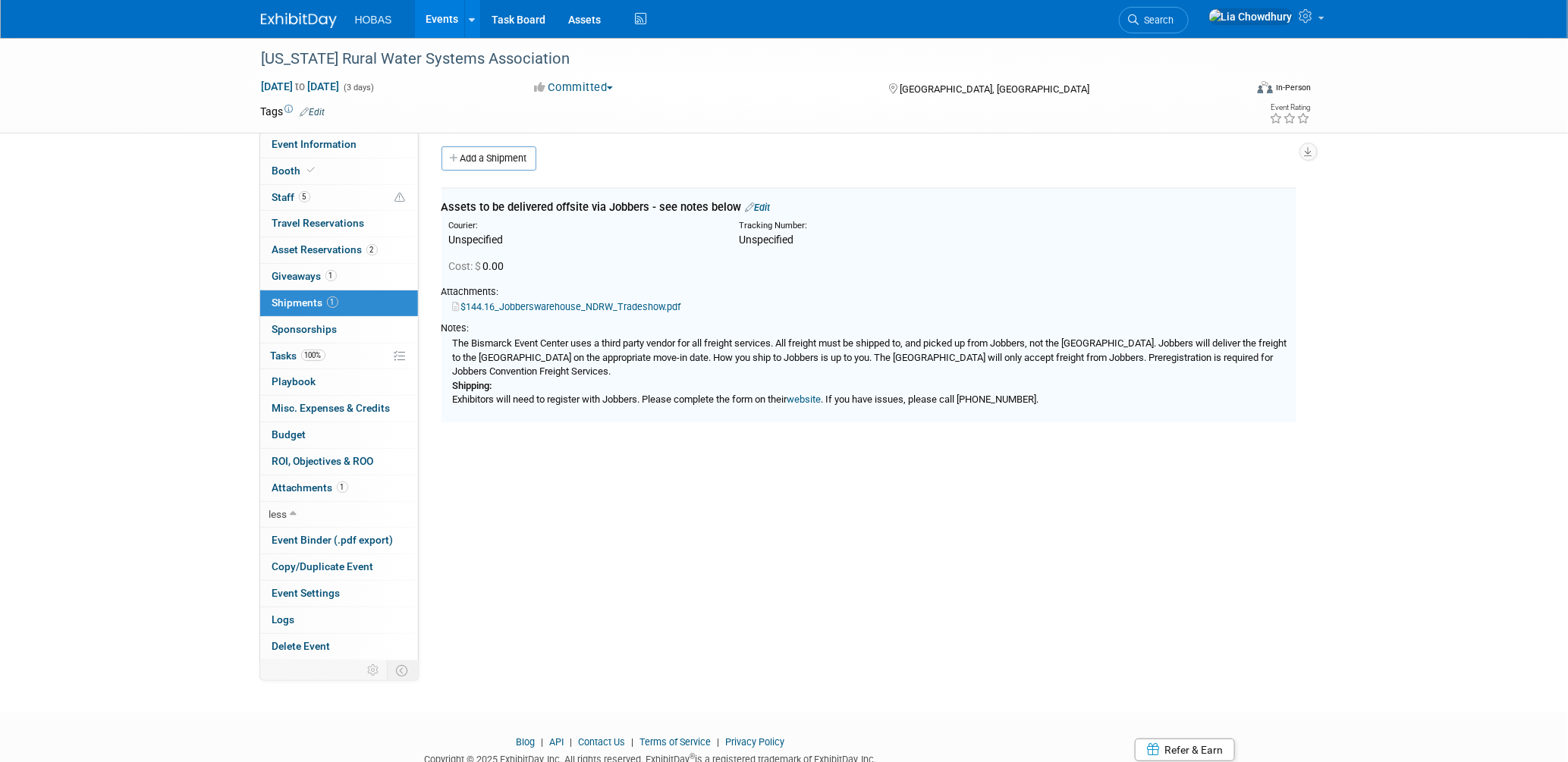
scroll to position [0, 0]
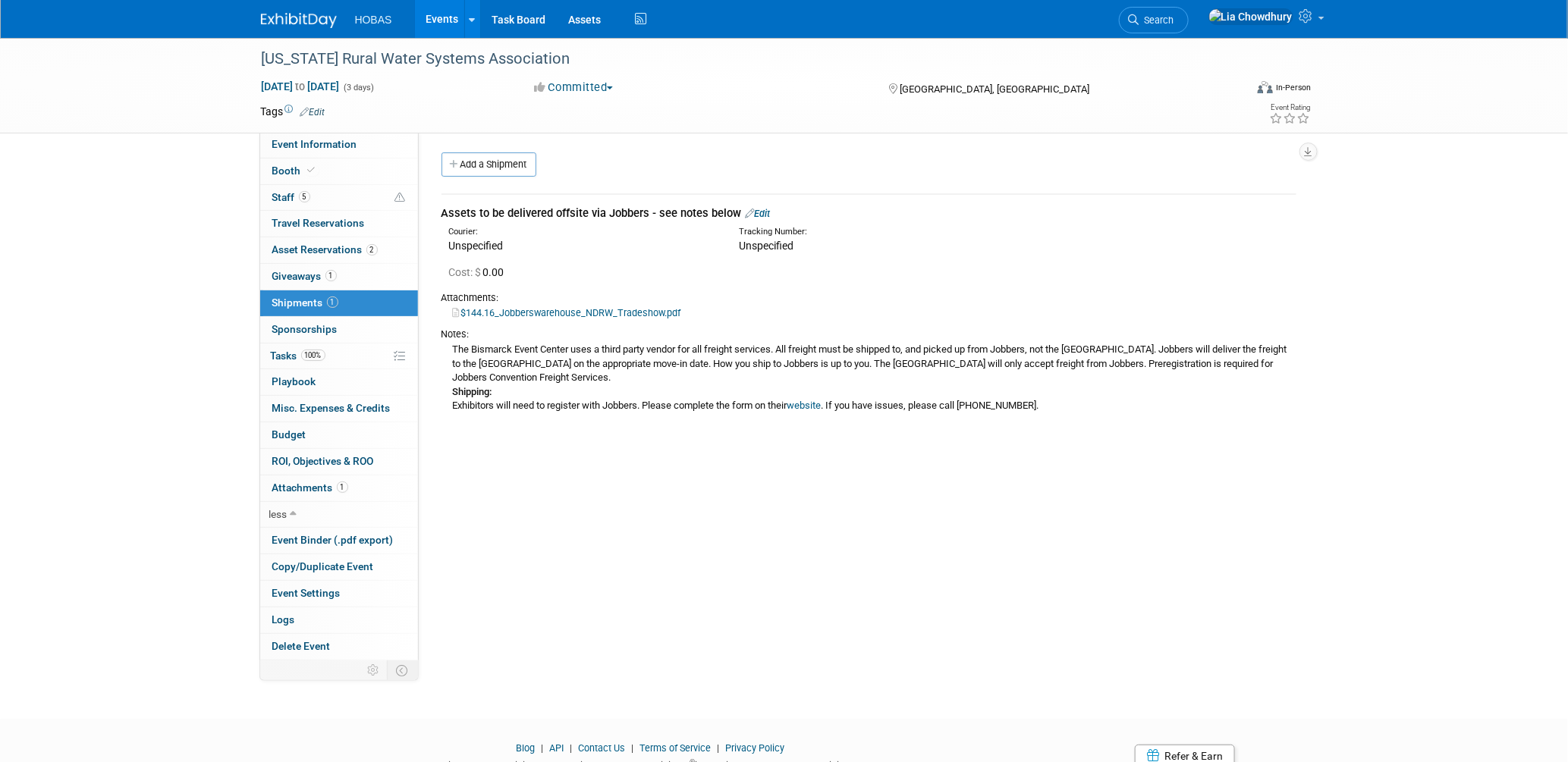
click at [764, 207] on link "Edit" at bounding box center [758, 213] width 25 height 12
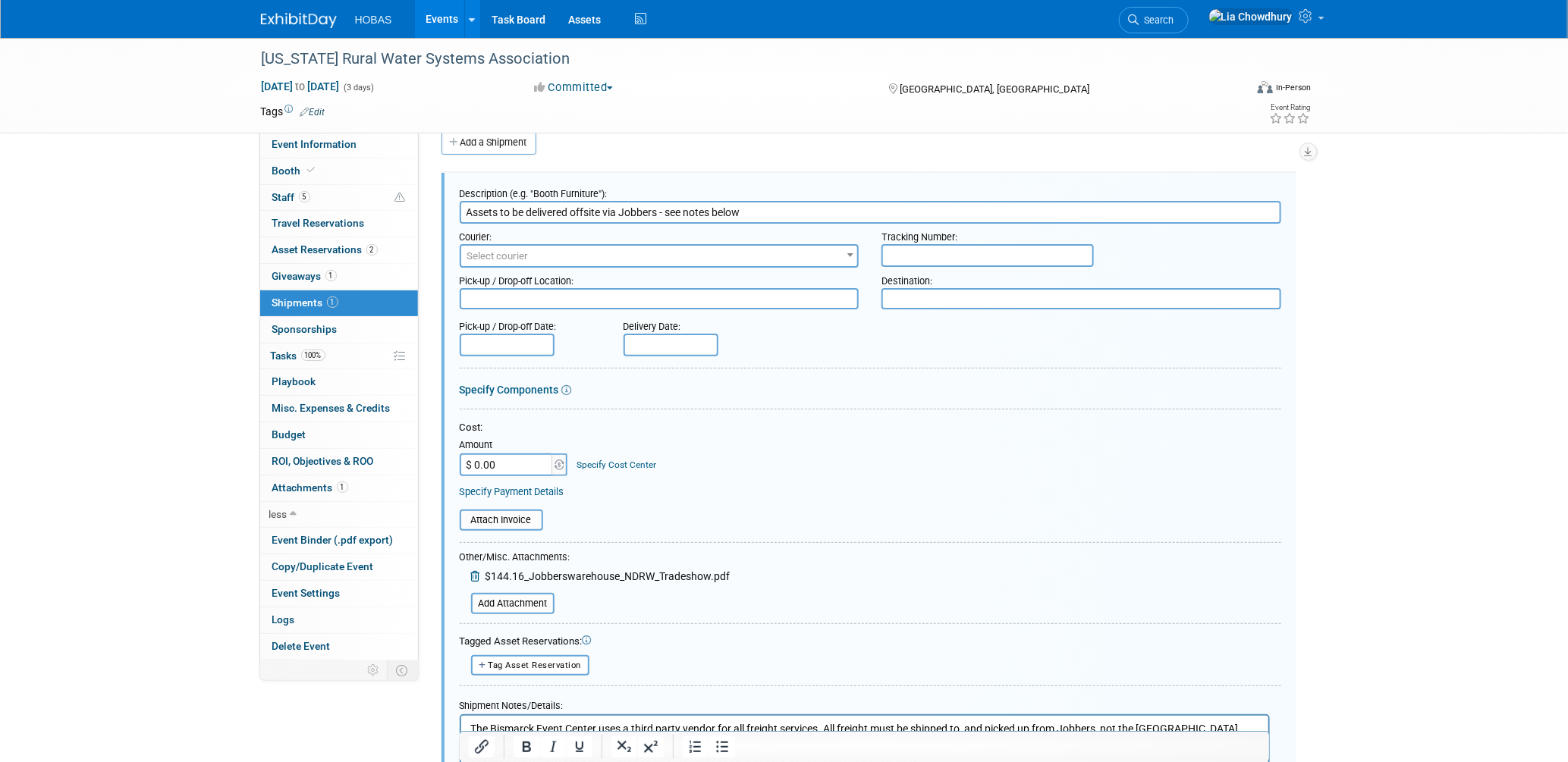
click at [505, 461] on input "$ 0.00" at bounding box center [507, 464] width 95 height 22
type input "$ 144.16"
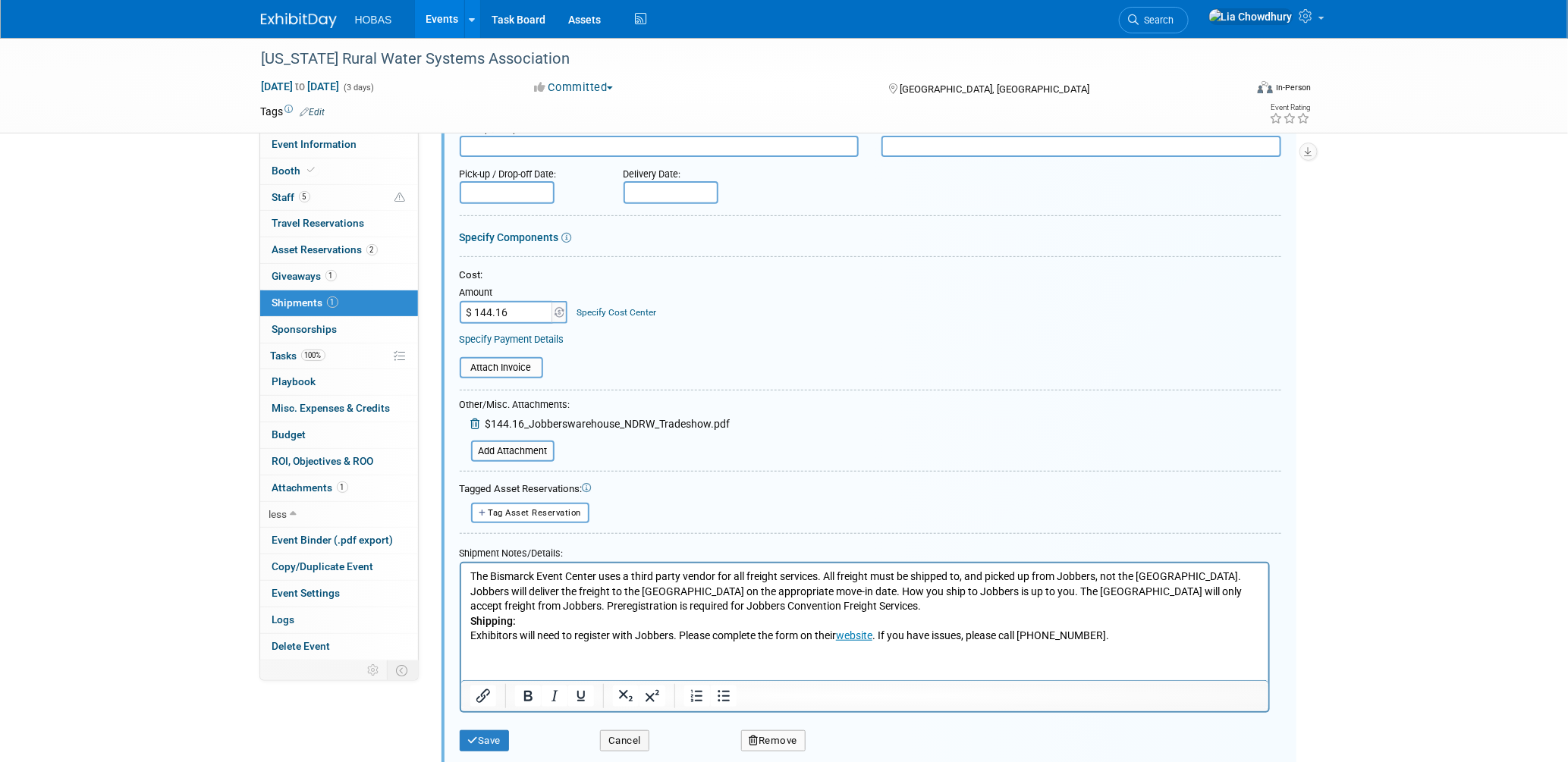
scroll to position [311, 0]
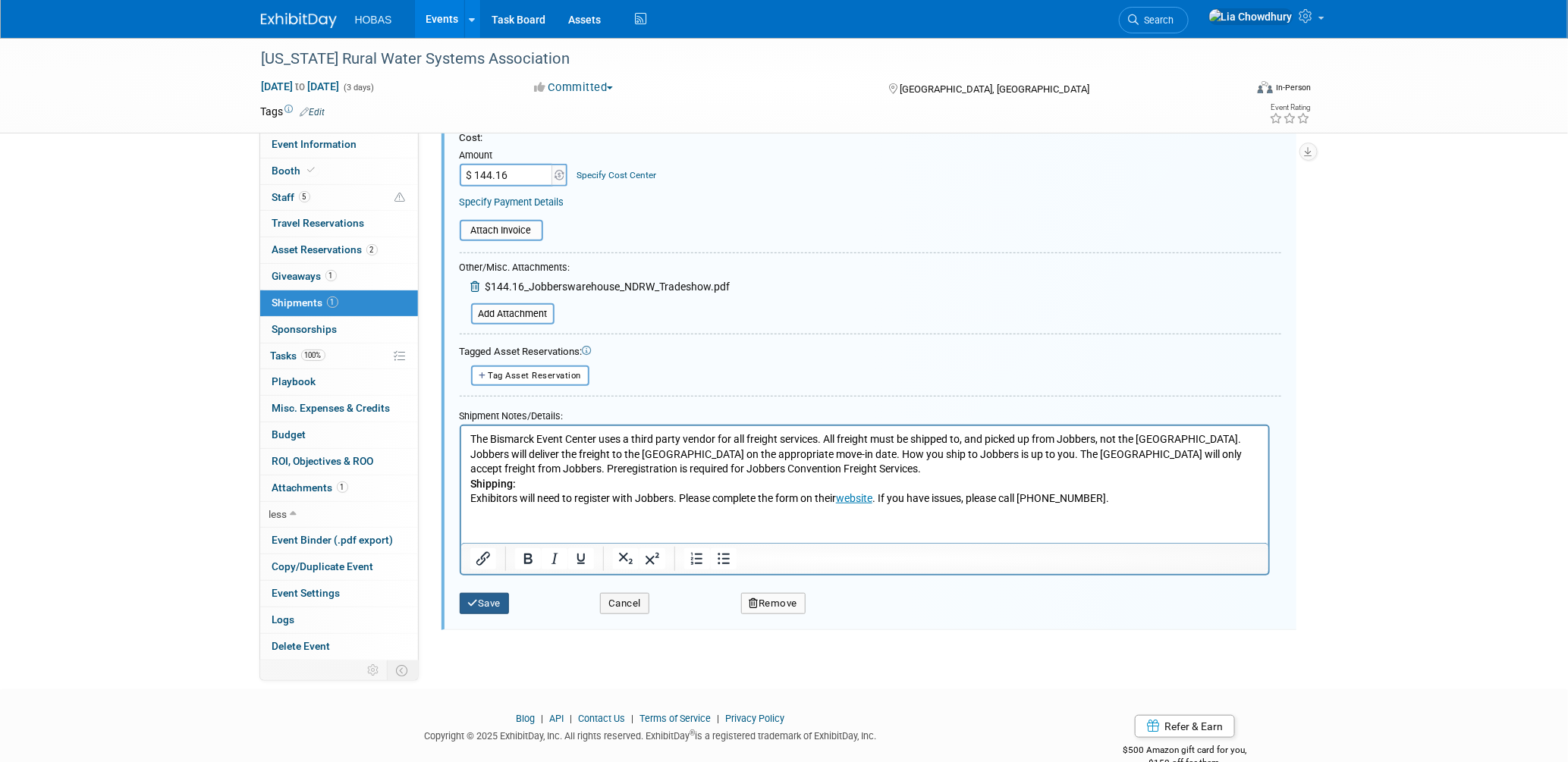
click at [472, 603] on button "Save" at bounding box center [485, 604] width 50 height 21
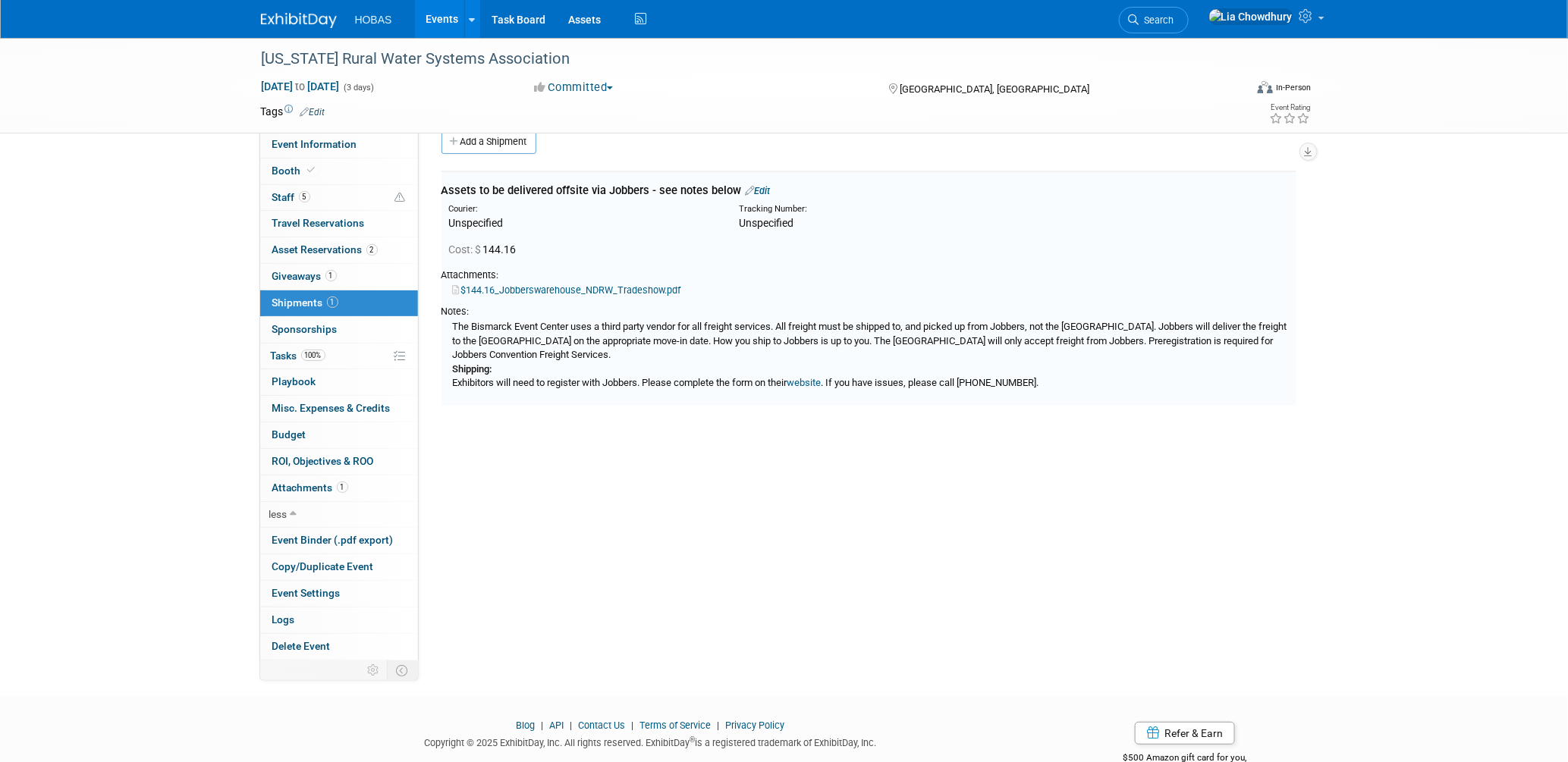
scroll to position [22, 0]
click at [178, 492] on div "North Dakota Rural Water Systems Association Jan 21, 2025 to Jan 23, 2025 (3 da…" at bounding box center [784, 342] width 1568 height 653
click at [298, 436] on span "Budget" at bounding box center [289, 434] width 34 height 13
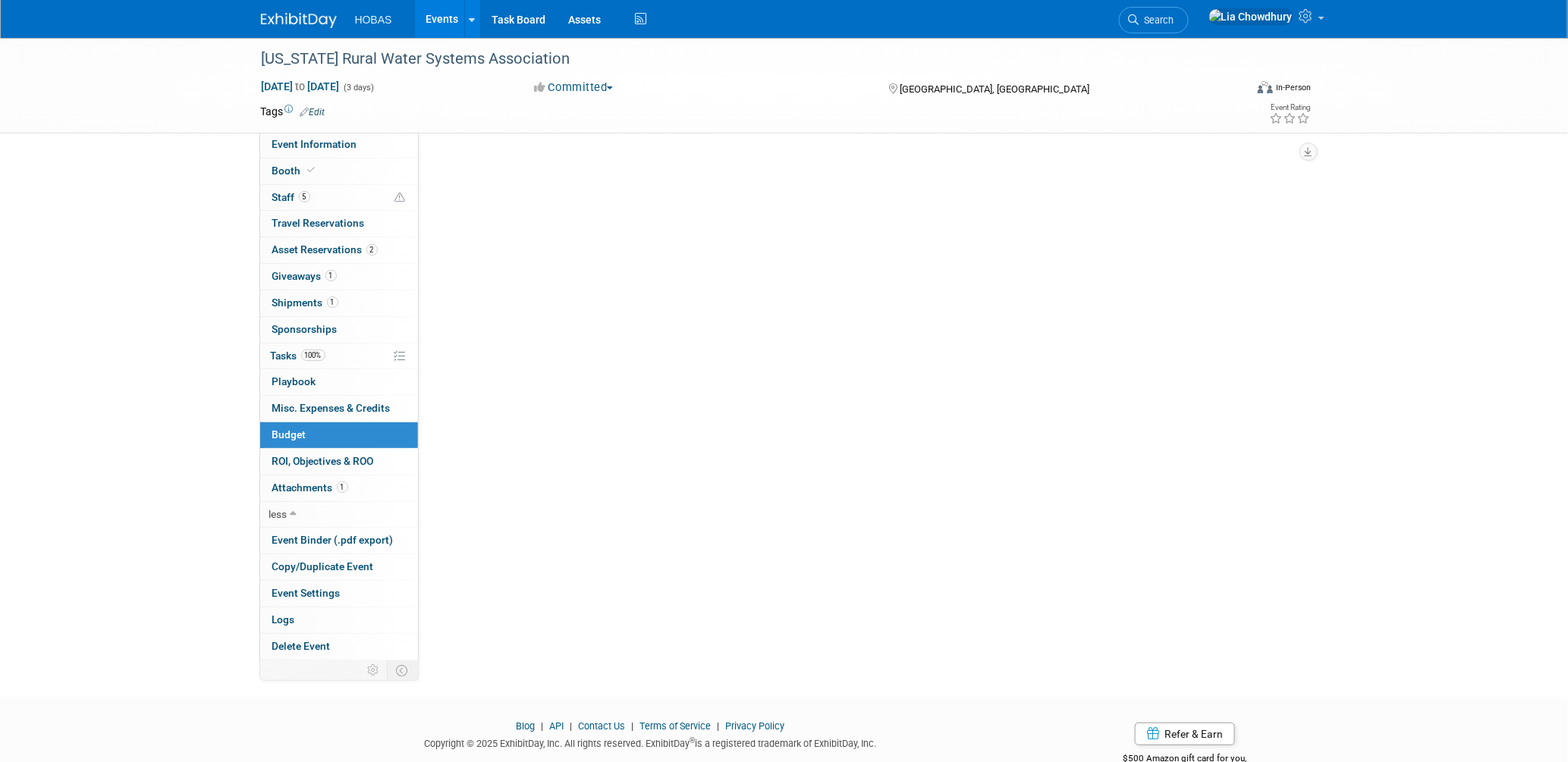
scroll to position [0, 0]
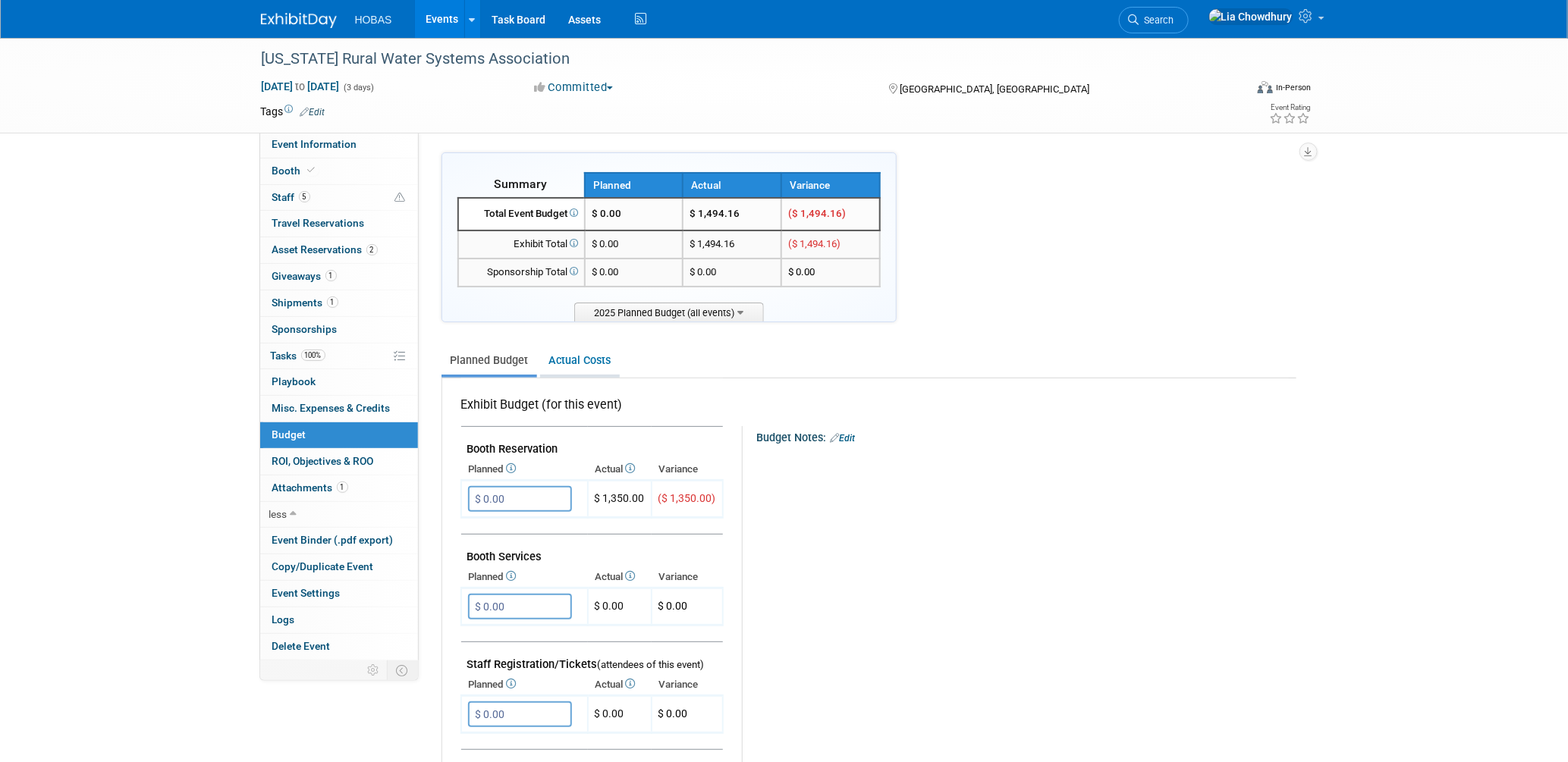
click at [603, 360] on link "Actual Costs" at bounding box center [580, 360] width 80 height 28
